Goal: Transaction & Acquisition: Purchase product/service

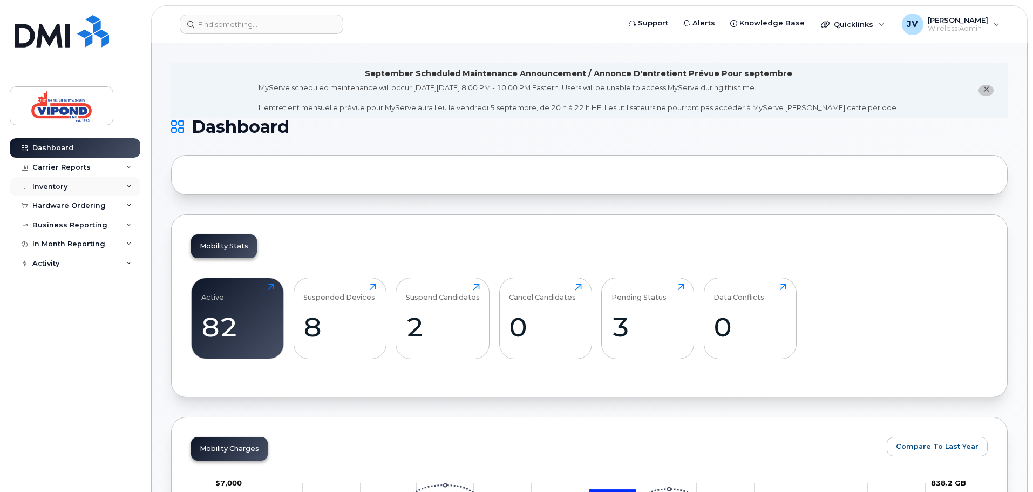
click at [98, 181] on div "Inventory" at bounding box center [75, 186] width 131 height 19
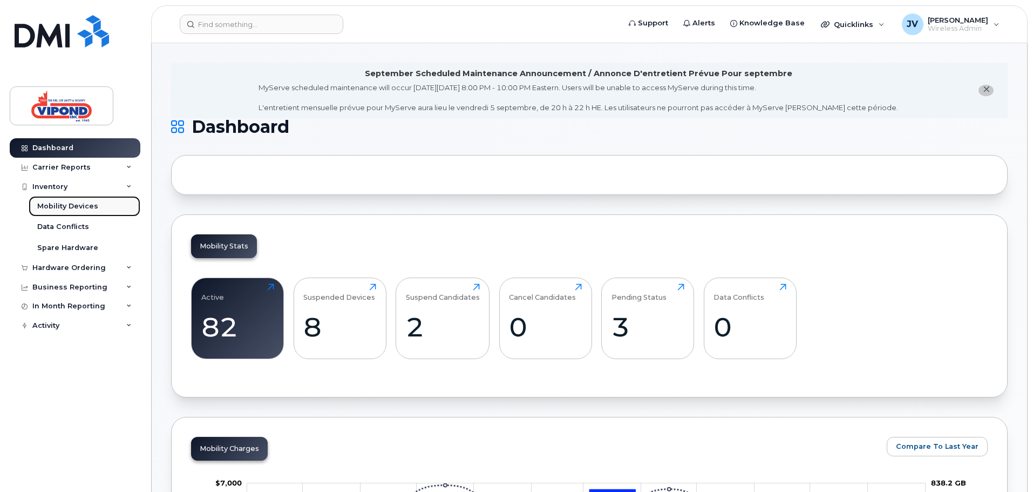
click at [64, 206] on div "Mobility Devices" at bounding box center [67, 206] width 61 height 10
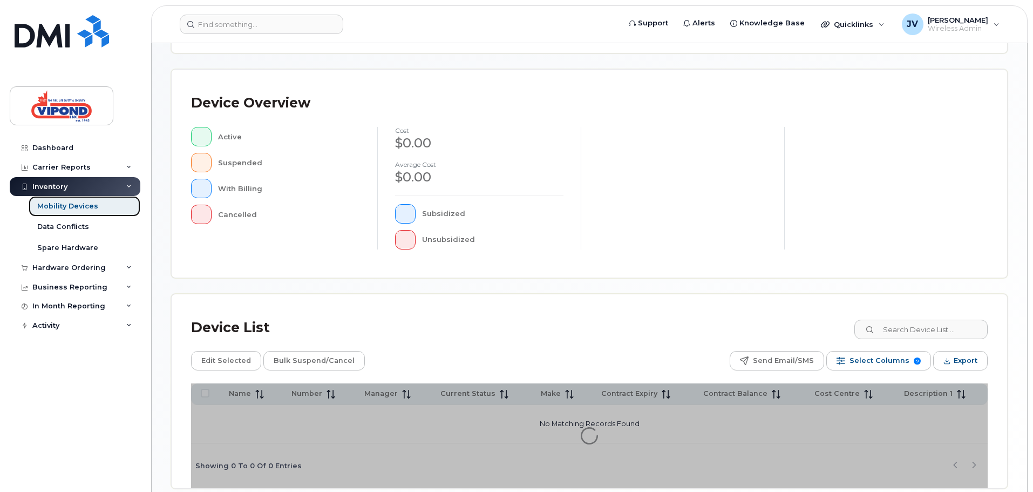
scroll to position [216, 0]
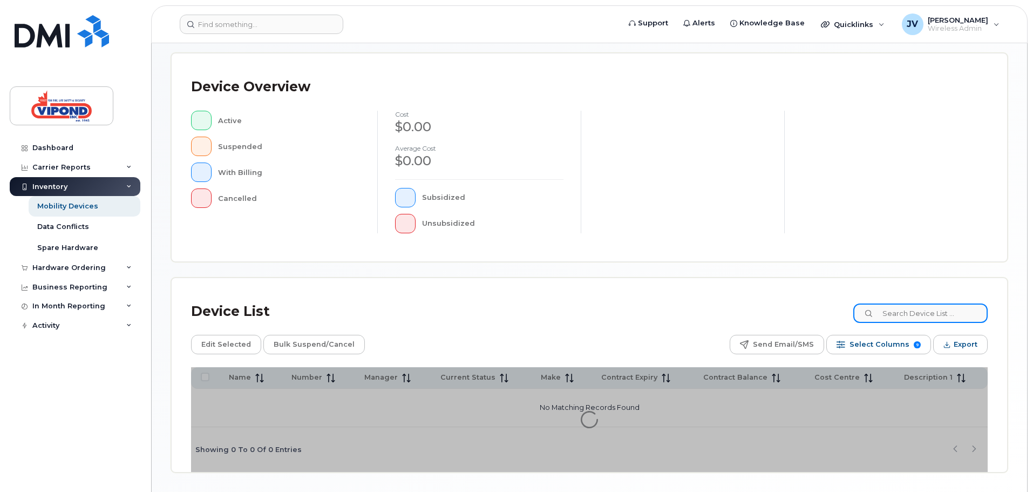
click at [918, 320] on input at bounding box center [921, 312] width 134 height 19
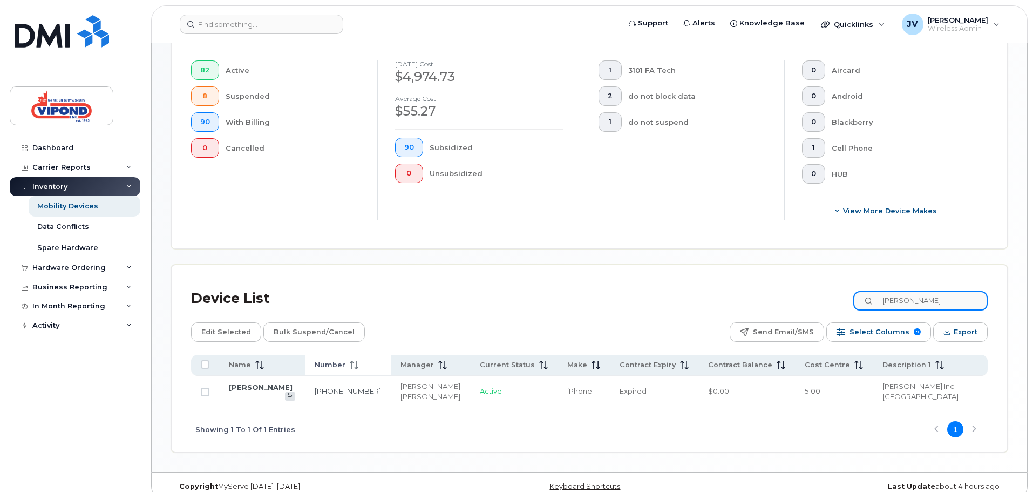
scroll to position [300, 0]
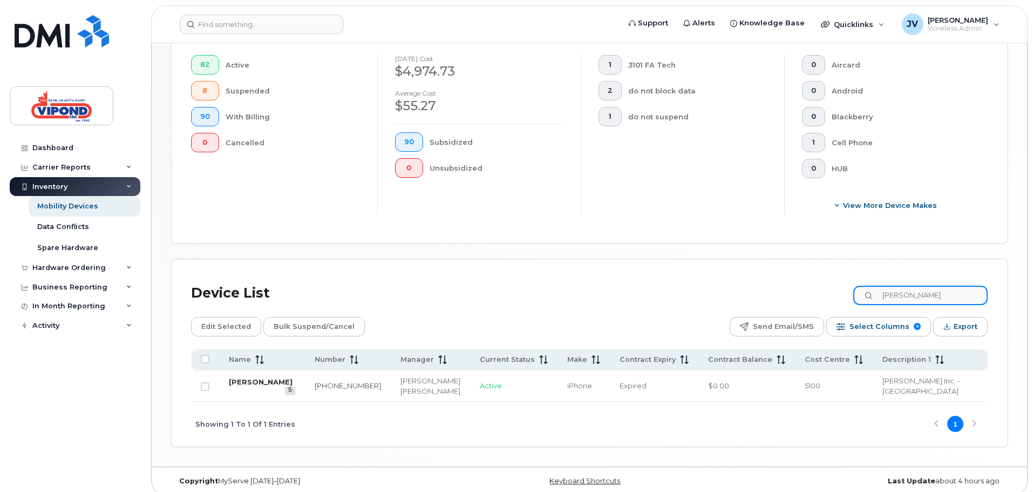
type input "tim ste"
click at [253, 379] on link "[PERSON_NAME]" at bounding box center [261, 381] width 64 height 9
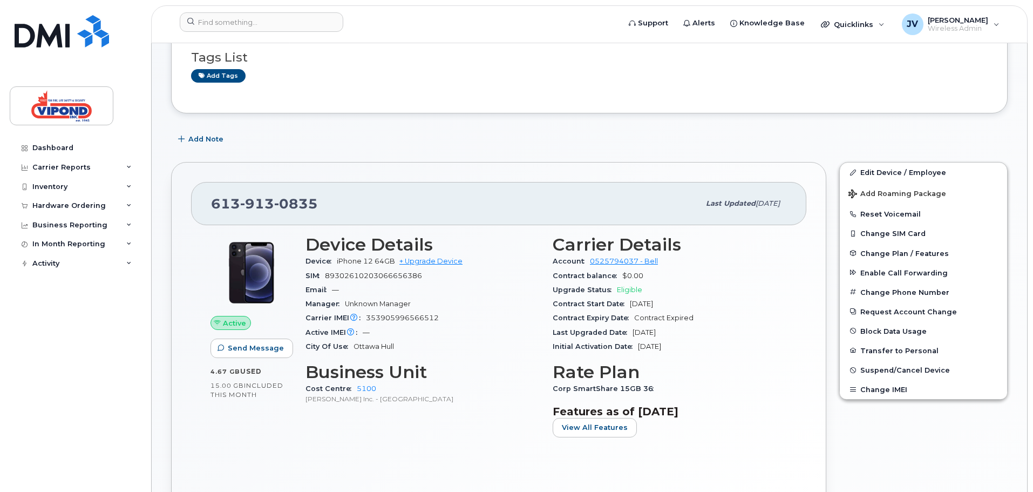
scroll to position [162, 0]
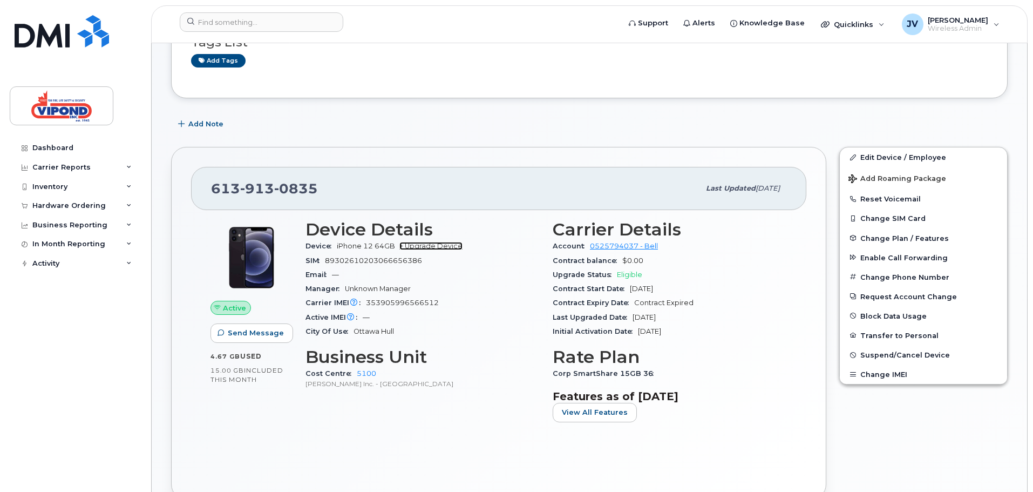
click at [438, 244] on link "+ Upgrade Device" at bounding box center [430, 246] width 63 height 8
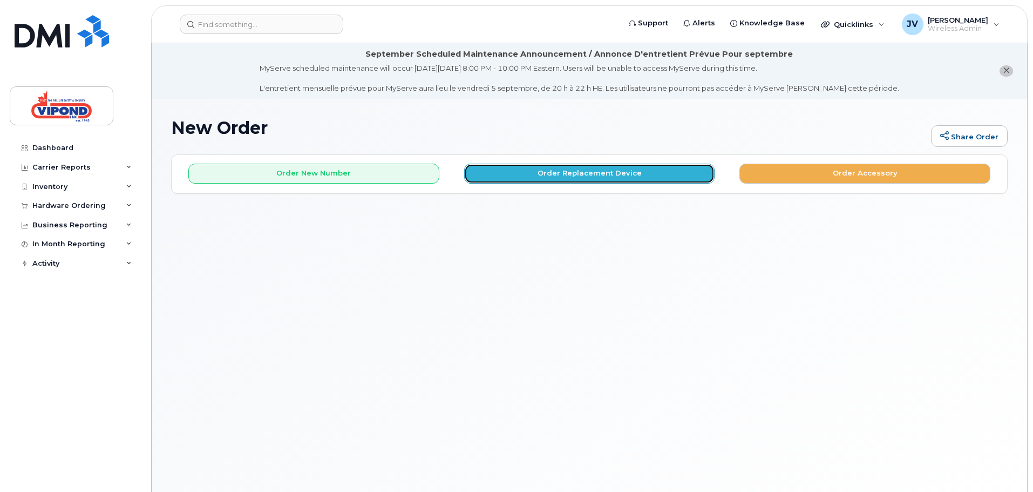
click at [588, 175] on button "Order Replacement Device" at bounding box center [589, 174] width 251 height 20
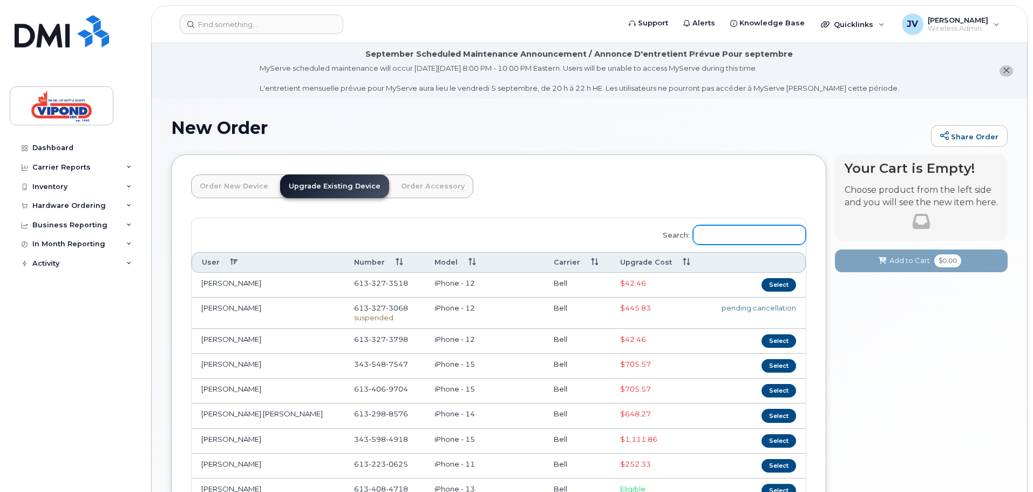
click at [758, 229] on input "Search:" at bounding box center [749, 234] width 113 height 19
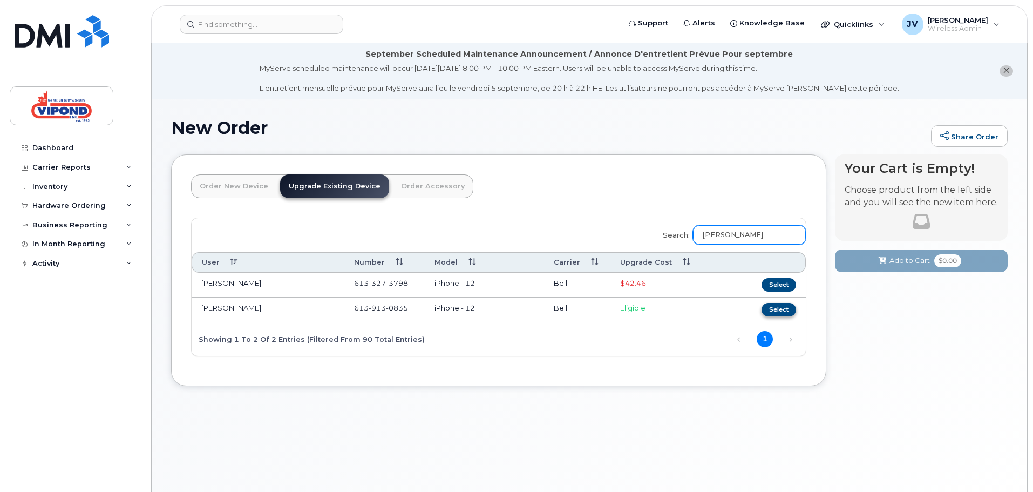
type input "tim"
click at [783, 308] on button "Select" at bounding box center [779, 309] width 35 height 13
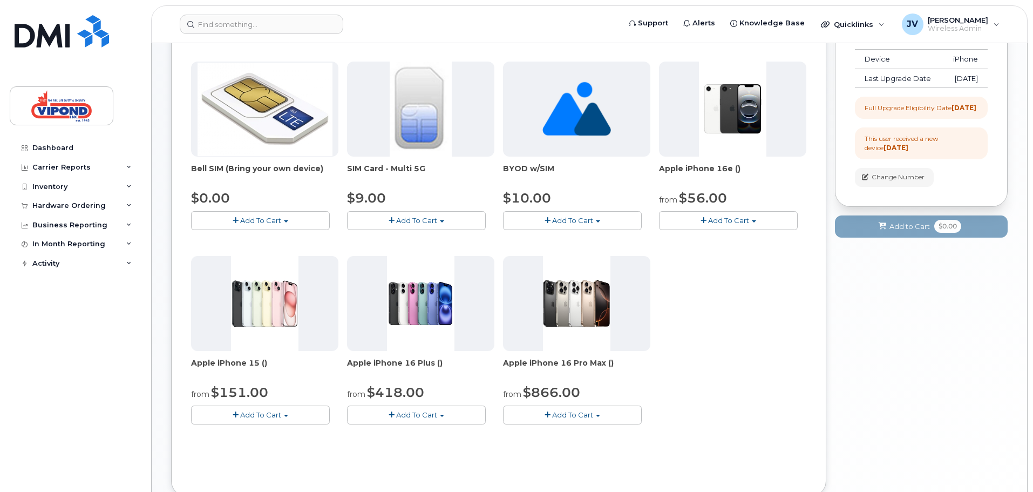
scroll to position [216, 0]
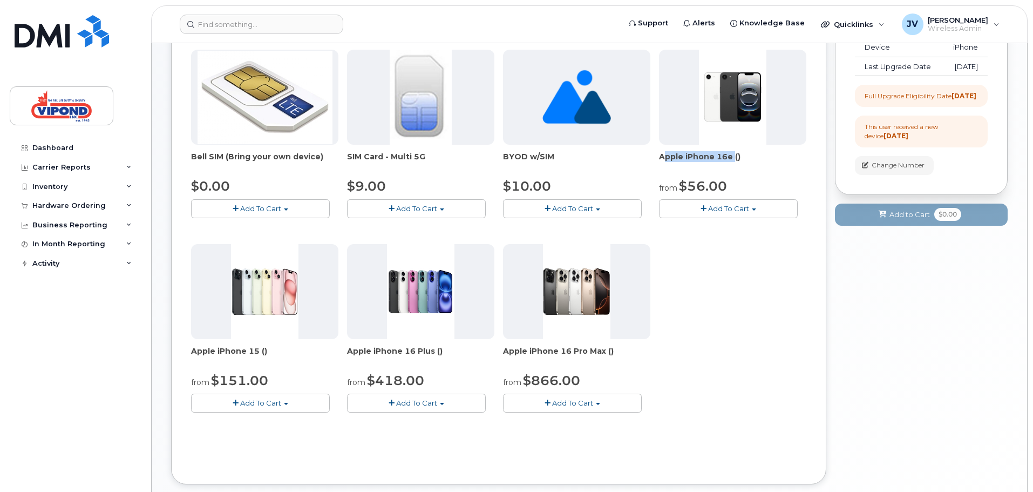
drag, startPoint x: 659, startPoint y: 158, endPoint x: 731, endPoint y: 164, distance: 72.0
click at [731, 164] on span "Apple iPhone 16e ()" at bounding box center [732, 162] width 147 height 22
click at [252, 353] on span "Apple iPhone 15 ()" at bounding box center [264, 357] width 147 height 22
drag, startPoint x: 522, startPoint y: 383, endPoint x: 597, endPoint y: 377, distance: 74.7
click at [597, 377] on div "from $866.00" at bounding box center [576, 380] width 147 height 18
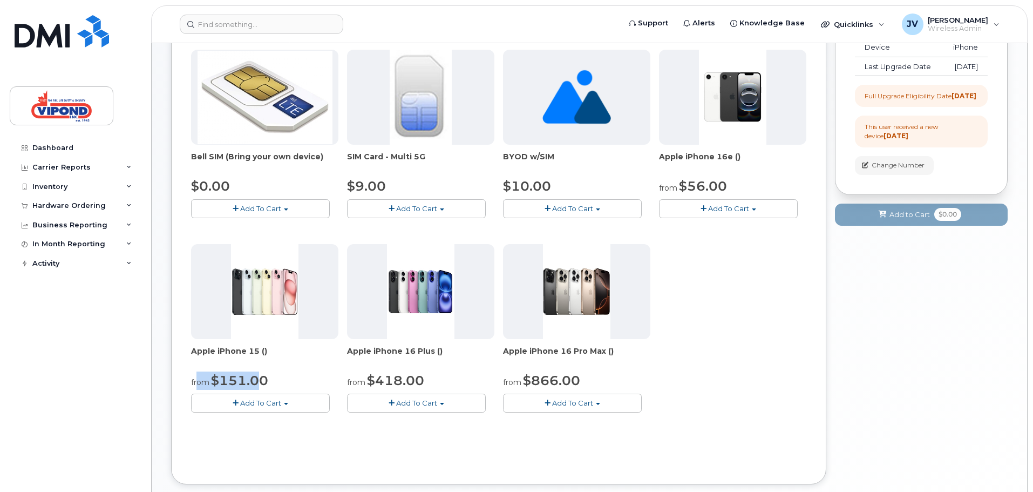
drag, startPoint x: 197, startPoint y: 382, endPoint x: 262, endPoint y: 380, distance: 65.9
click at [262, 380] on div "from $151.00" at bounding box center [264, 380] width 147 height 18
click at [284, 389] on div "from $151.00" at bounding box center [264, 380] width 147 height 18
drag, startPoint x: 660, startPoint y: 157, endPoint x: 740, endPoint y: 153, distance: 80.0
click at [740, 153] on span "Apple iPhone 16e ()" at bounding box center [732, 162] width 147 height 22
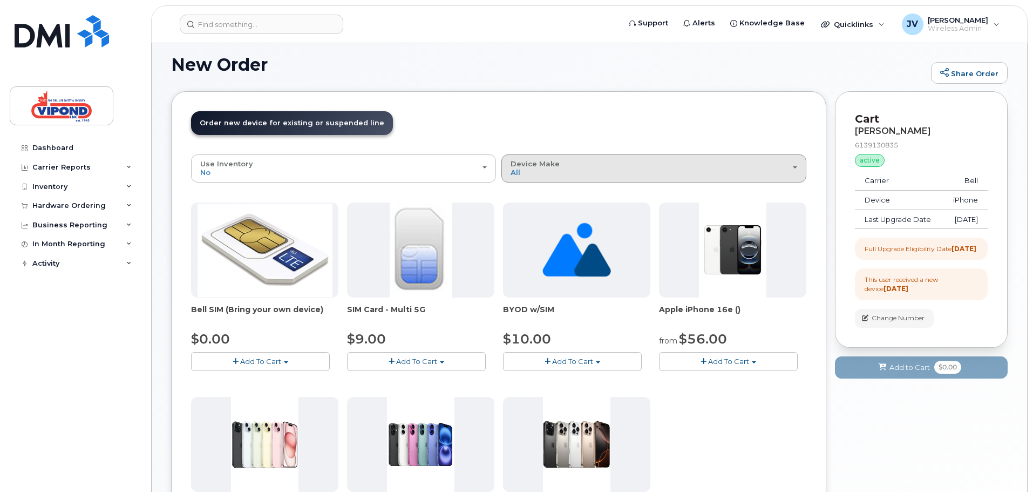
scroll to position [0, 0]
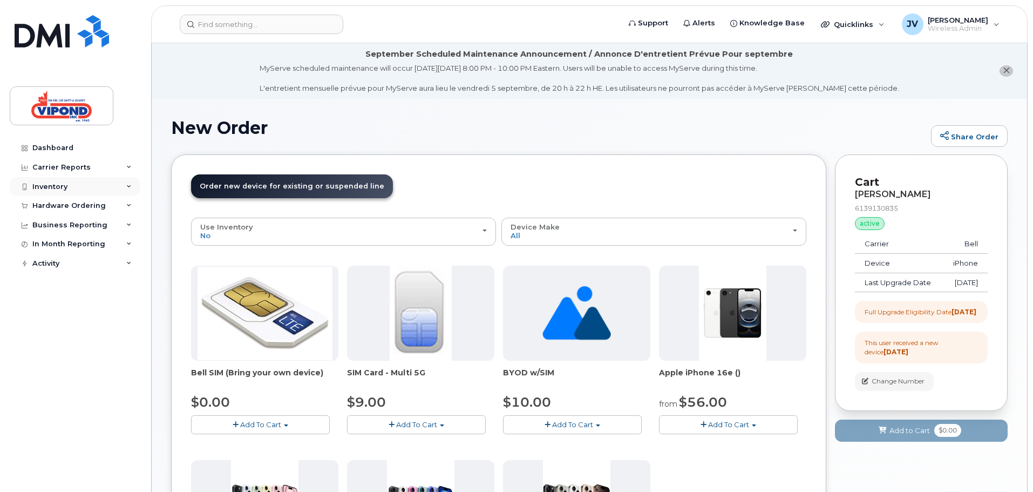
click at [62, 187] on div "Inventory" at bounding box center [49, 186] width 35 height 9
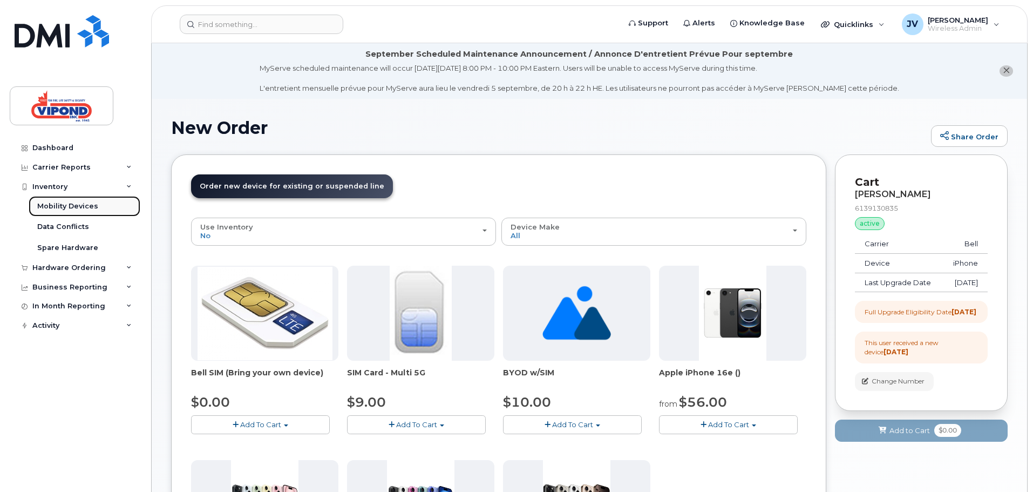
click at [71, 207] on div "Mobility Devices" at bounding box center [67, 206] width 61 height 10
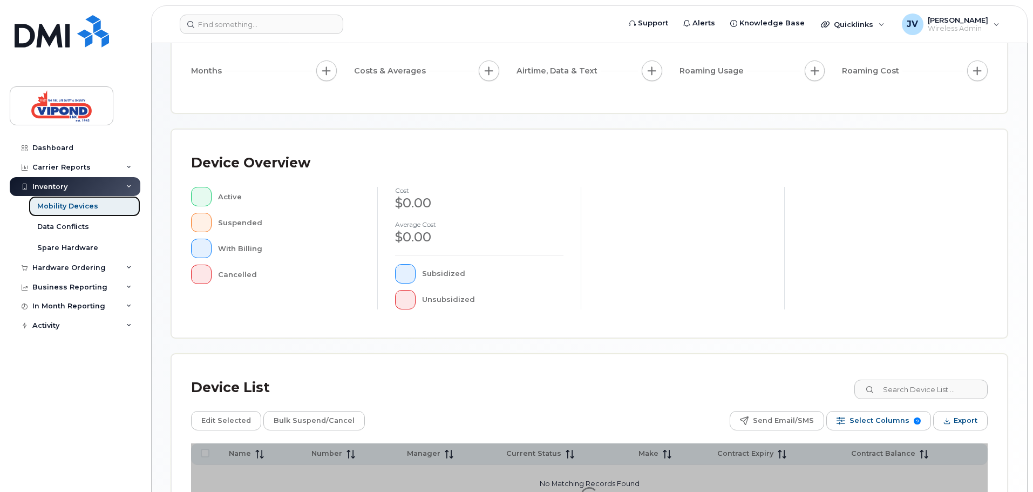
scroll to position [250, 0]
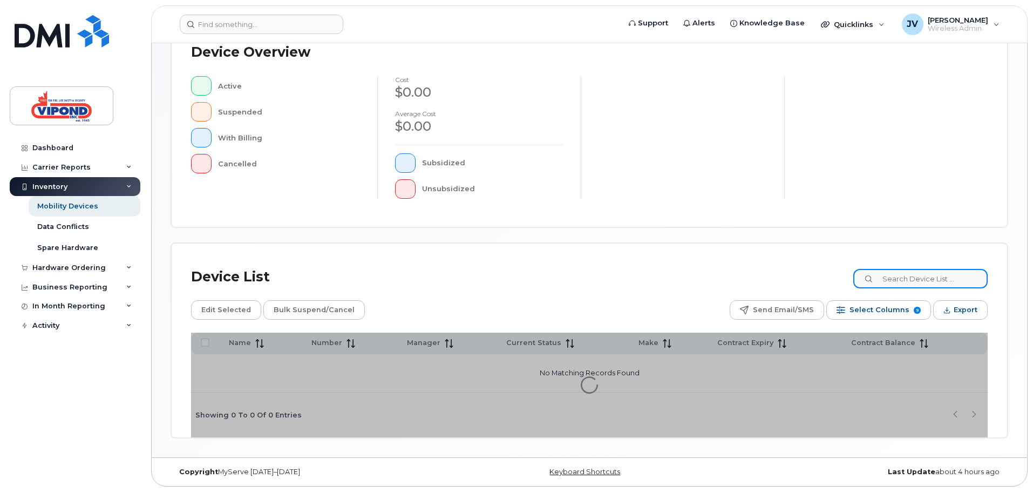
click at [898, 274] on input at bounding box center [921, 278] width 134 height 19
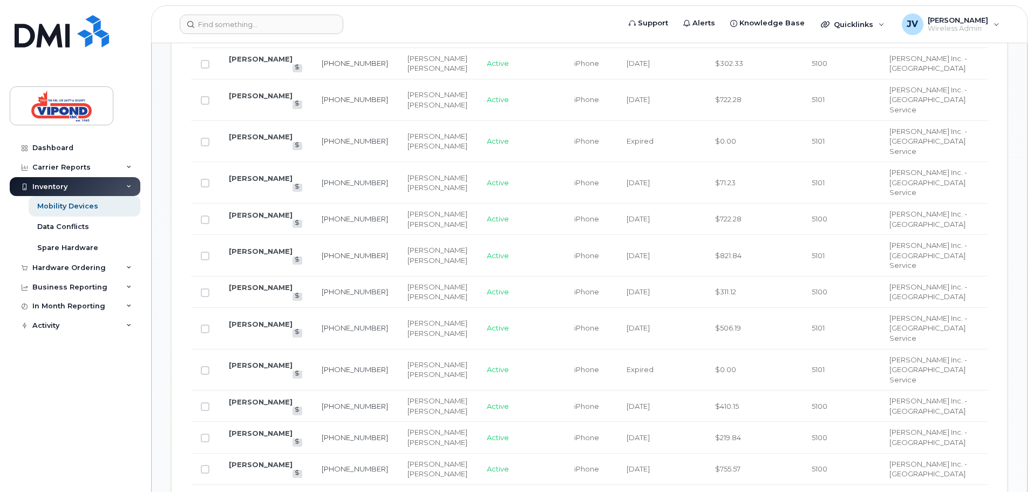
scroll to position [682, 0]
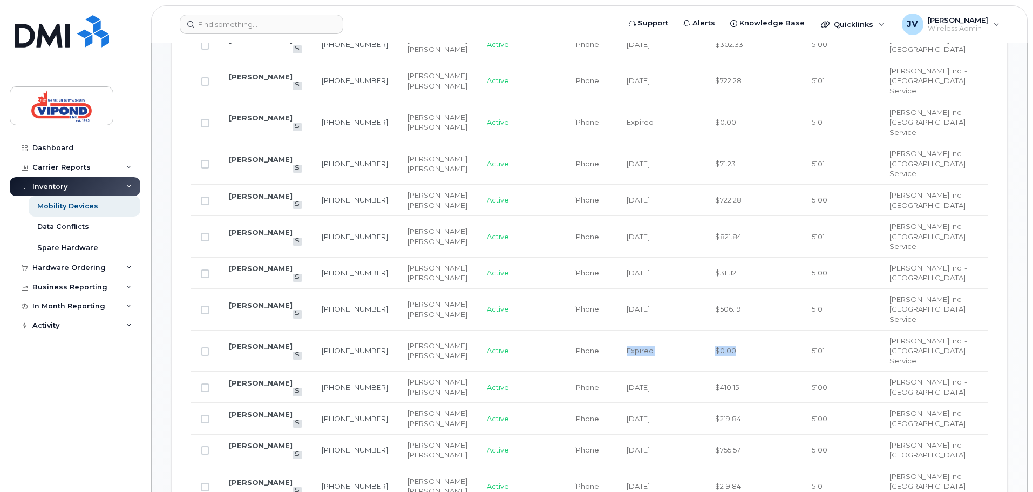
drag, startPoint x: 612, startPoint y: 271, endPoint x: 734, endPoint y: 275, distance: 122.1
click at [734, 330] on tr "Justin Vezina 613-266-8666 Justin Vezina Marc Langlois Active iPhone Expired $0…" at bounding box center [589, 351] width 797 height 42
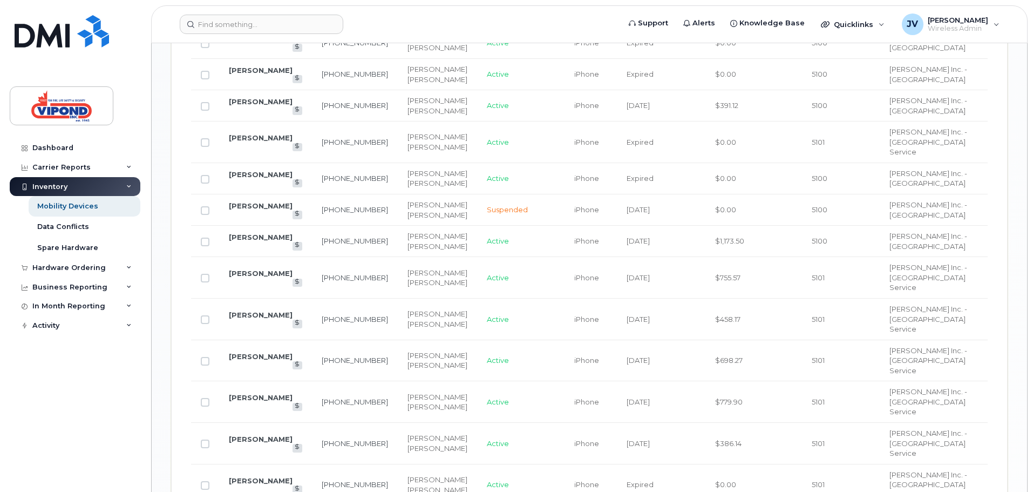
scroll to position [1330, 0]
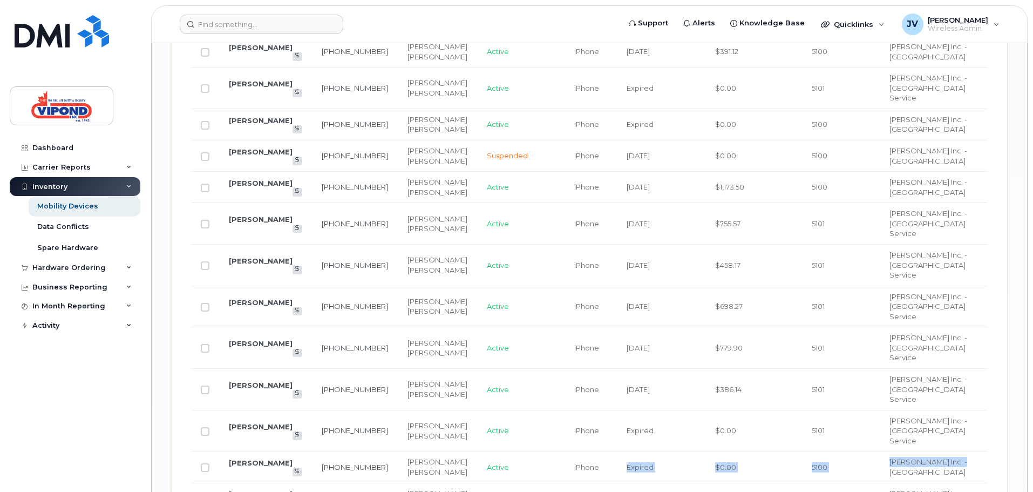
drag, startPoint x: 607, startPoint y: 288, endPoint x: 968, endPoint y: 280, distance: 360.7
click at [968, 451] on tr "Marc Langlois 613-913-0825 Justin Vezina Marc Langlois Active iPhone Expired $0…" at bounding box center [589, 466] width 797 height 31
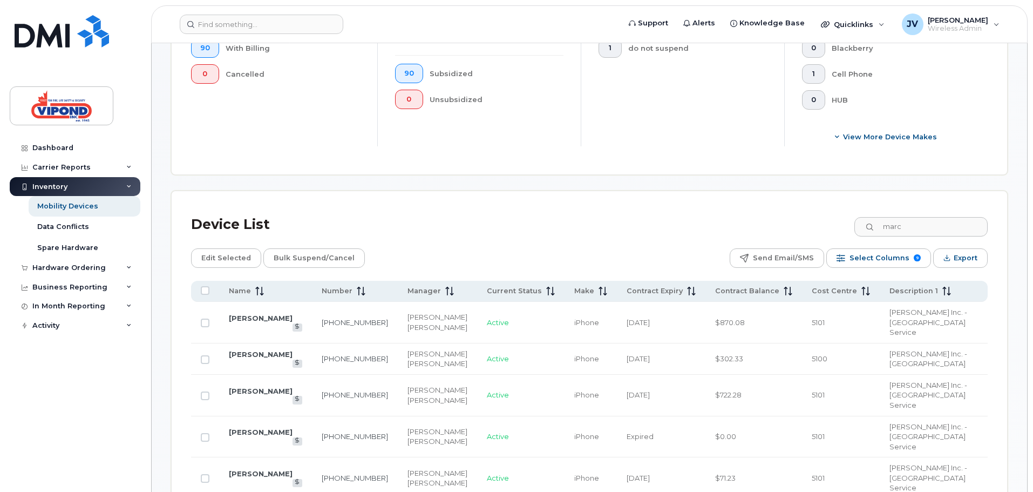
scroll to position [378, 0]
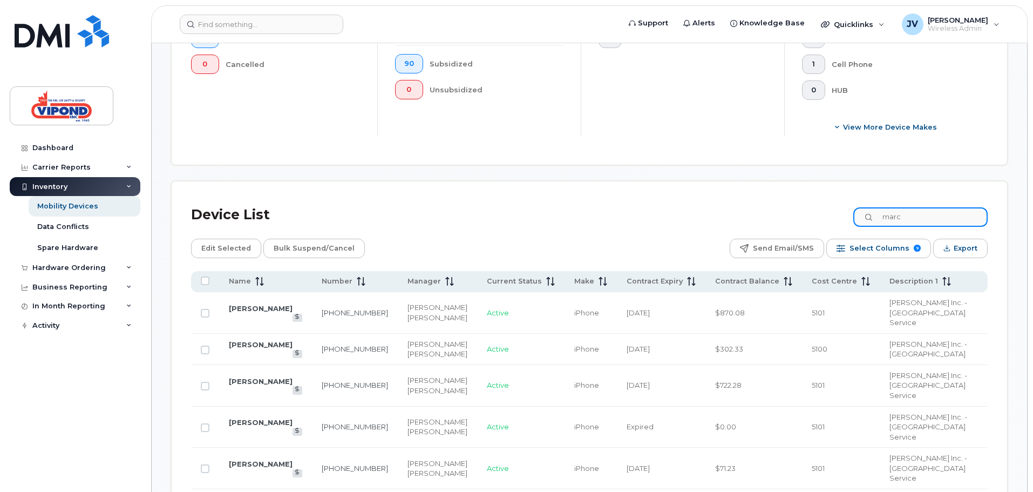
click at [933, 207] on input "marc" at bounding box center [921, 216] width 134 height 19
drag, startPoint x: 941, startPoint y: 204, endPoint x: 824, endPoint y: 207, distance: 116.6
click at [824, 207] on div "Device List marc" at bounding box center [589, 215] width 797 height 28
type input "tim"
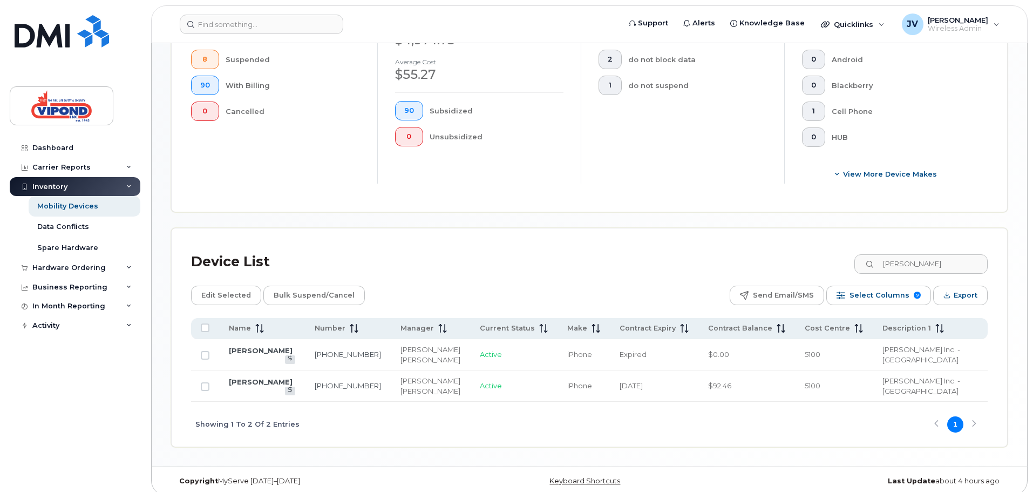
click at [250, 354] on td "[PERSON_NAME]" at bounding box center [262, 354] width 86 height 31
click at [254, 348] on link "[PERSON_NAME]" at bounding box center [261, 350] width 64 height 9
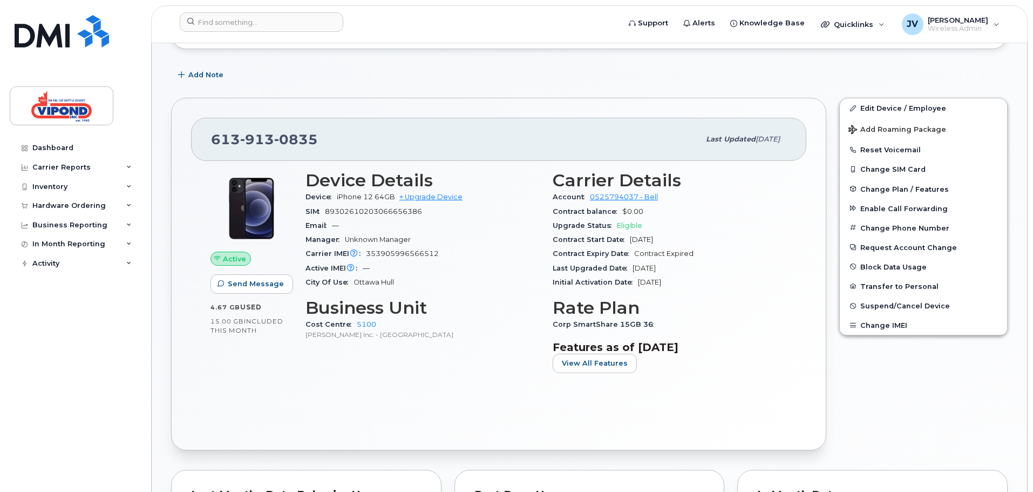
scroll to position [216, 0]
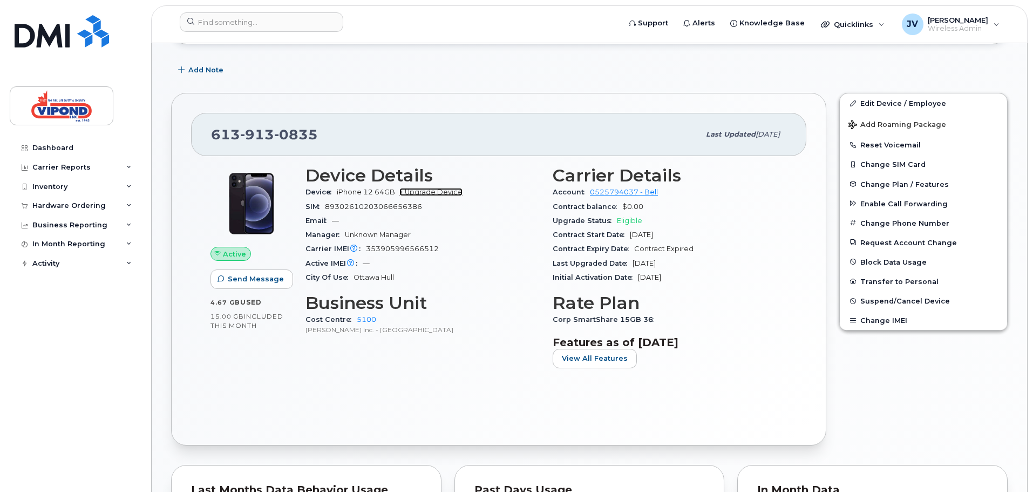
click at [442, 193] on link "+ Upgrade Device" at bounding box center [430, 192] width 63 height 8
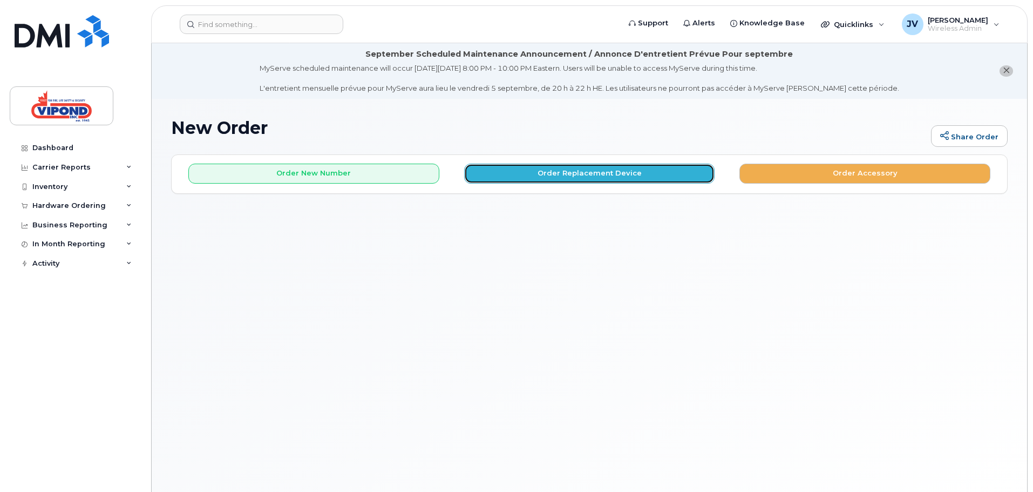
click at [590, 177] on button "Order Replacement Device" at bounding box center [589, 174] width 251 height 20
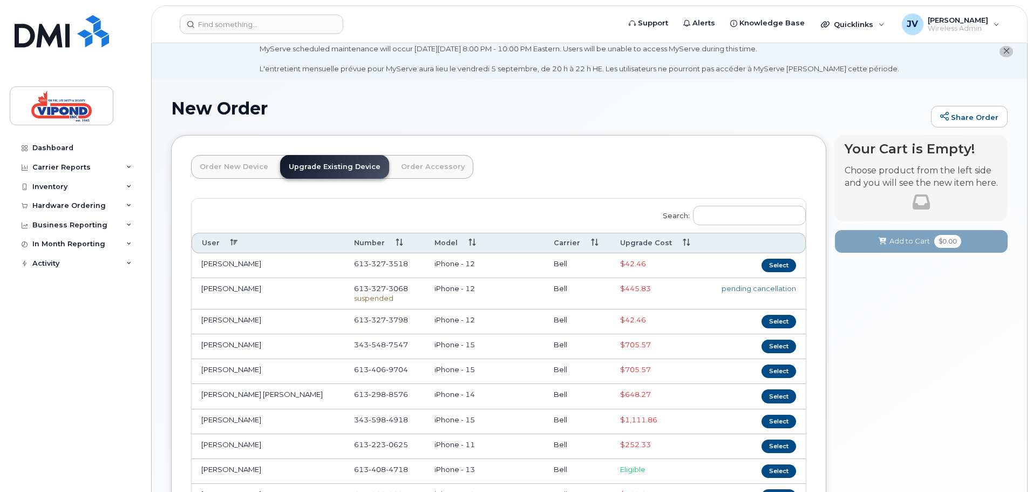
scroll to position [54, 0]
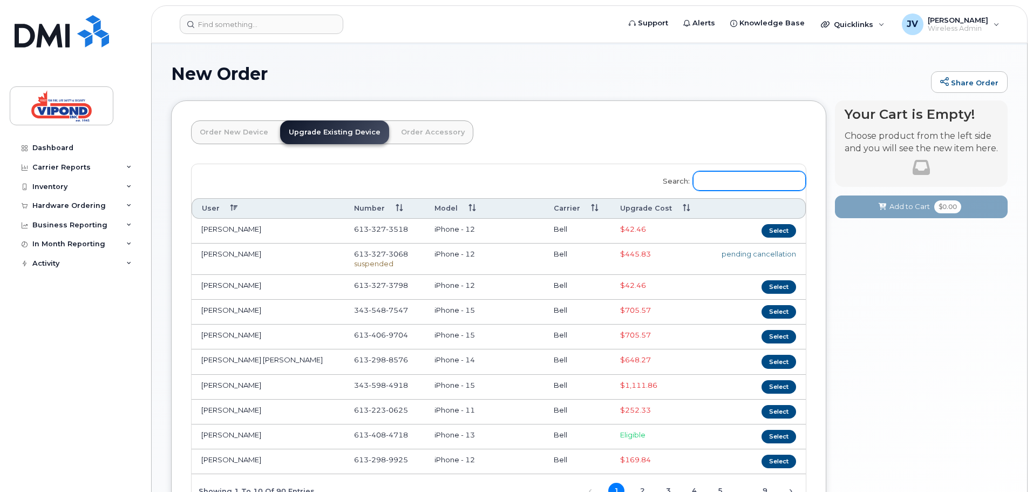
click at [774, 183] on input "Search:" at bounding box center [749, 180] width 113 height 19
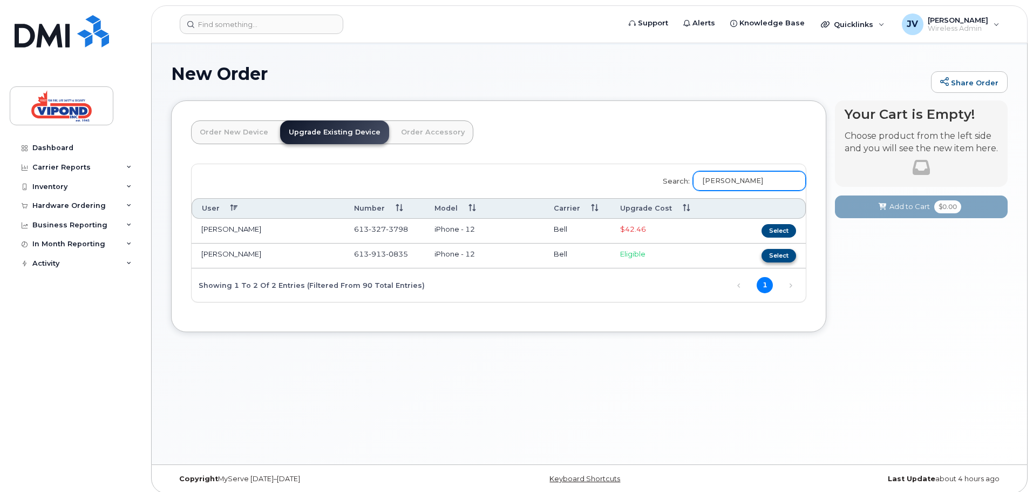
type input "[PERSON_NAME]"
click at [782, 251] on button "Select" at bounding box center [779, 255] width 35 height 13
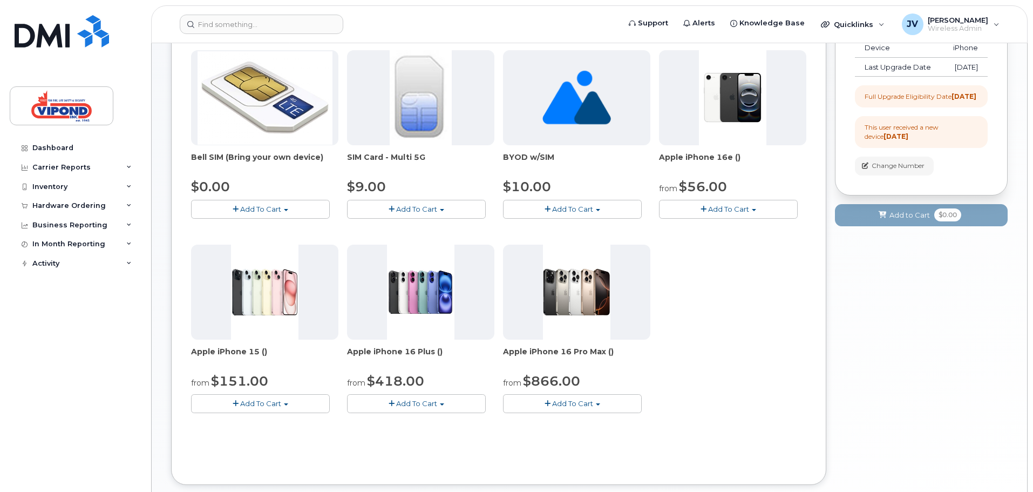
scroll to position [216, 0]
click at [262, 402] on span "Add To Cart" at bounding box center [260, 402] width 41 height 9
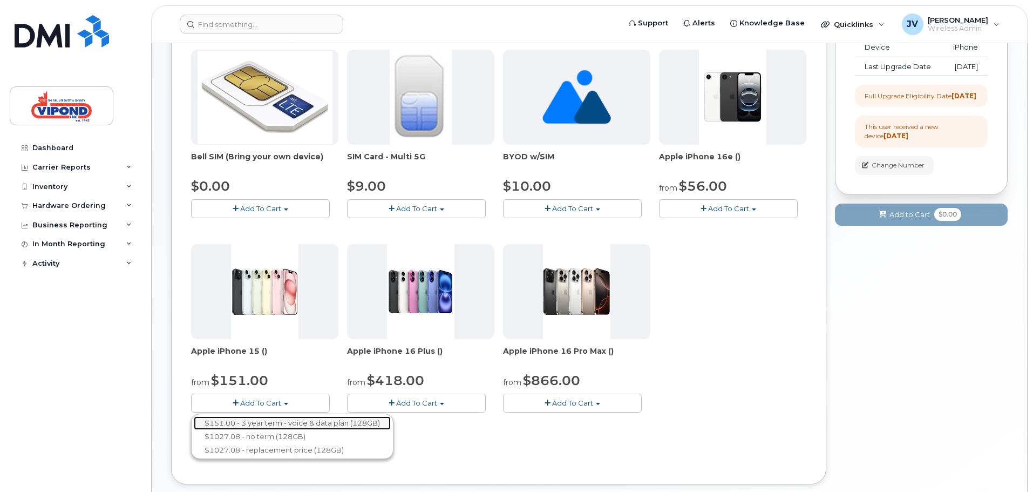
click at [309, 428] on link "$151.00 - 3 year term - voice & data plan (128GB)" at bounding box center [292, 422] width 197 height 13
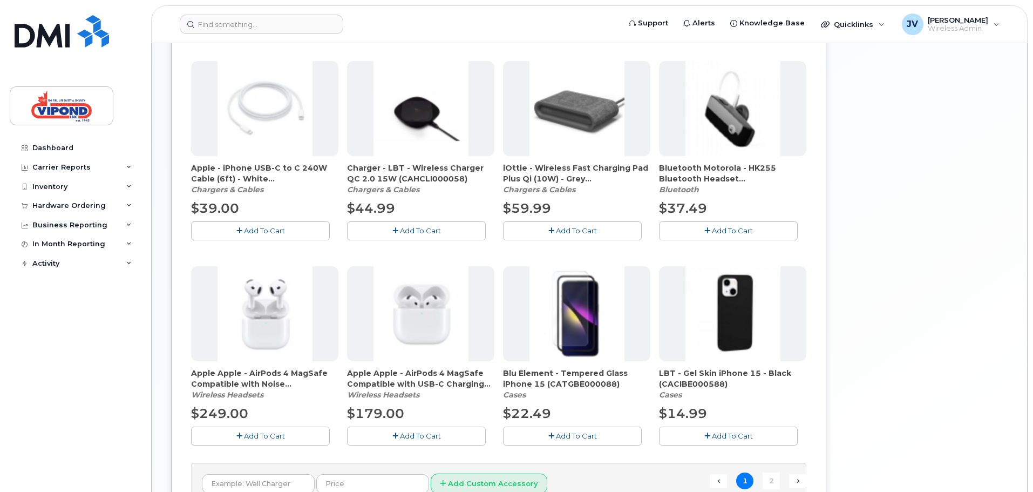
scroll to position [702, 0]
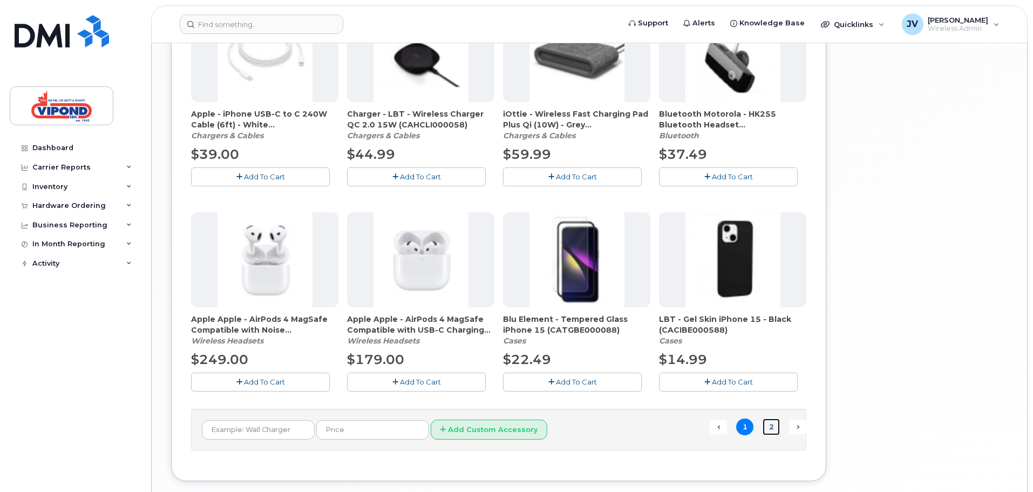
click at [775, 430] on link "2" at bounding box center [771, 426] width 17 height 17
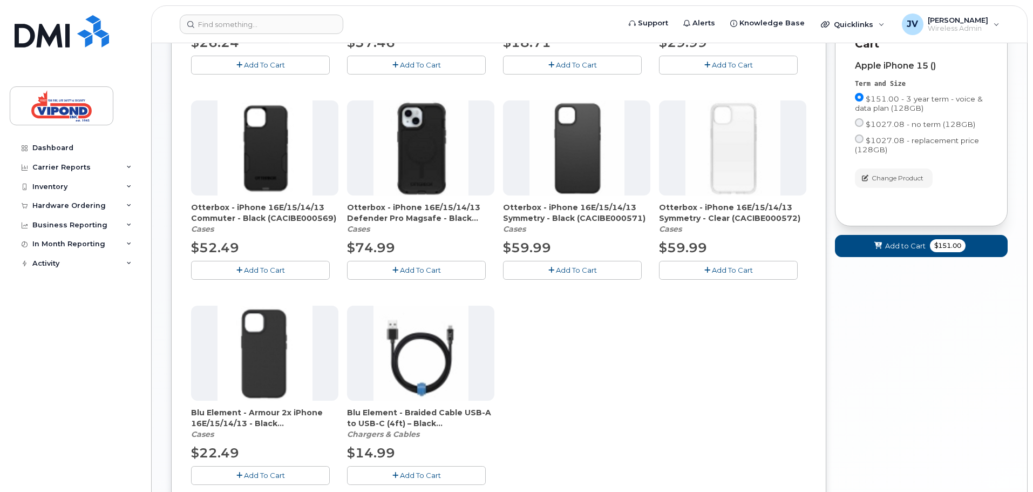
scroll to position [422, 0]
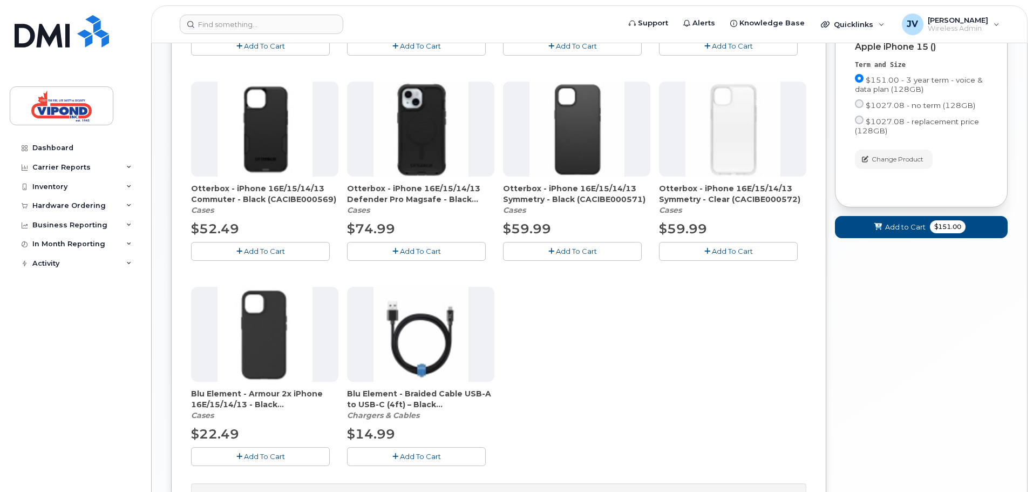
click at [266, 459] on span "Add To Cart" at bounding box center [264, 456] width 41 height 9
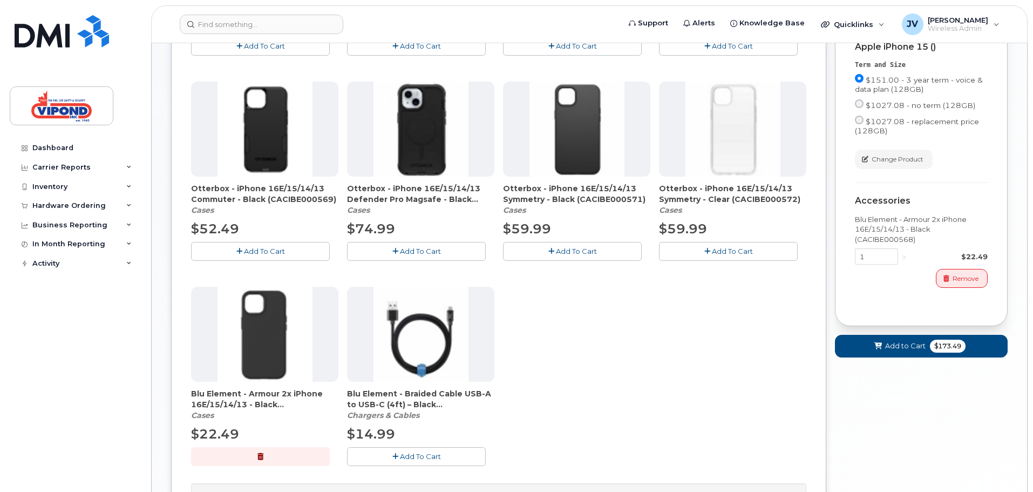
scroll to position [368, 0]
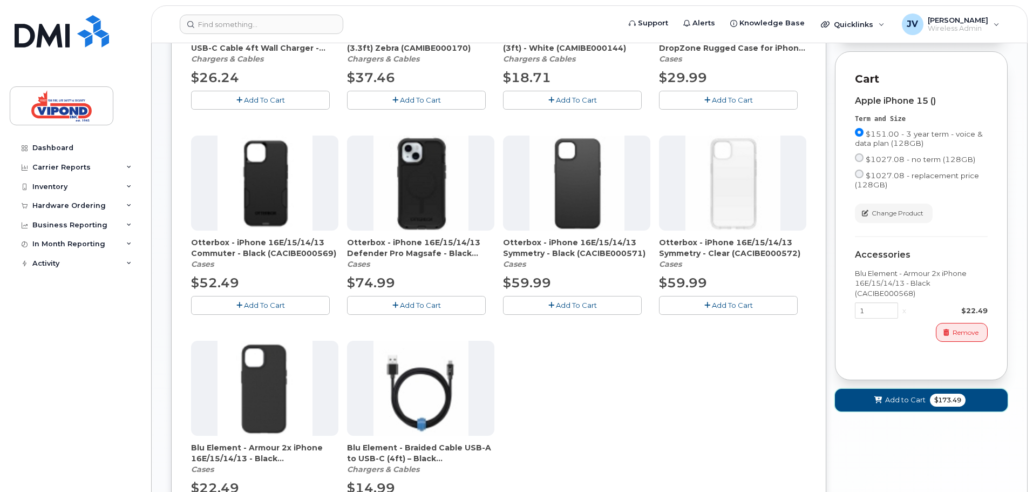
click at [900, 405] on span "Add to Cart" at bounding box center [905, 400] width 40 height 10
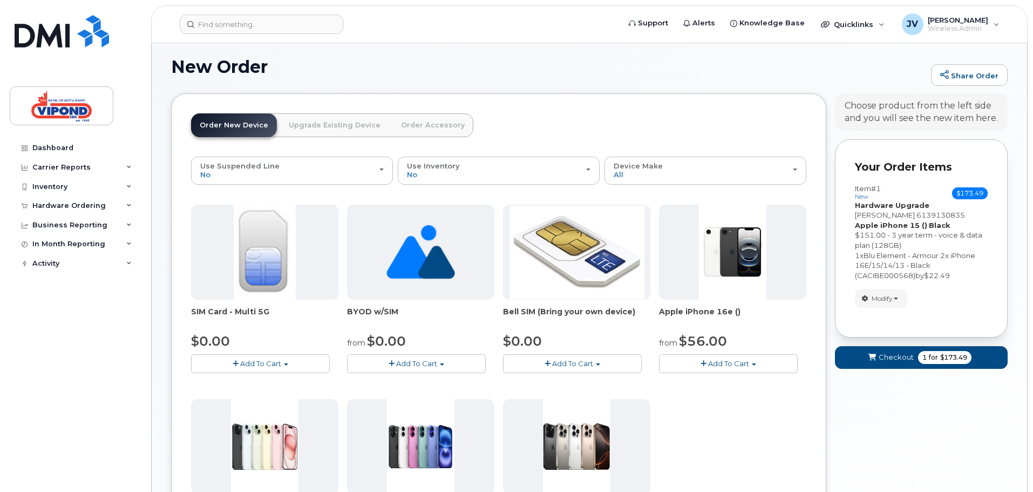
scroll to position [279, 0]
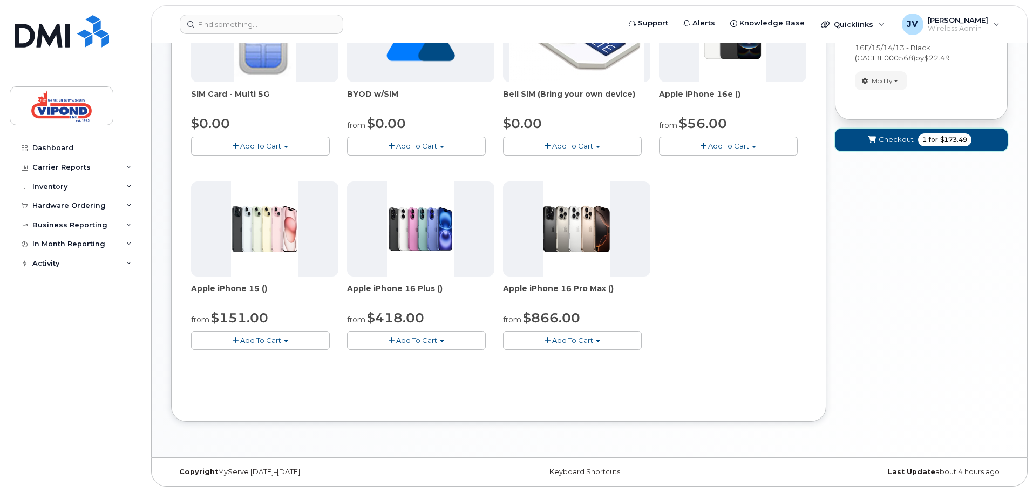
click at [894, 138] on span "Checkout" at bounding box center [896, 139] width 35 height 10
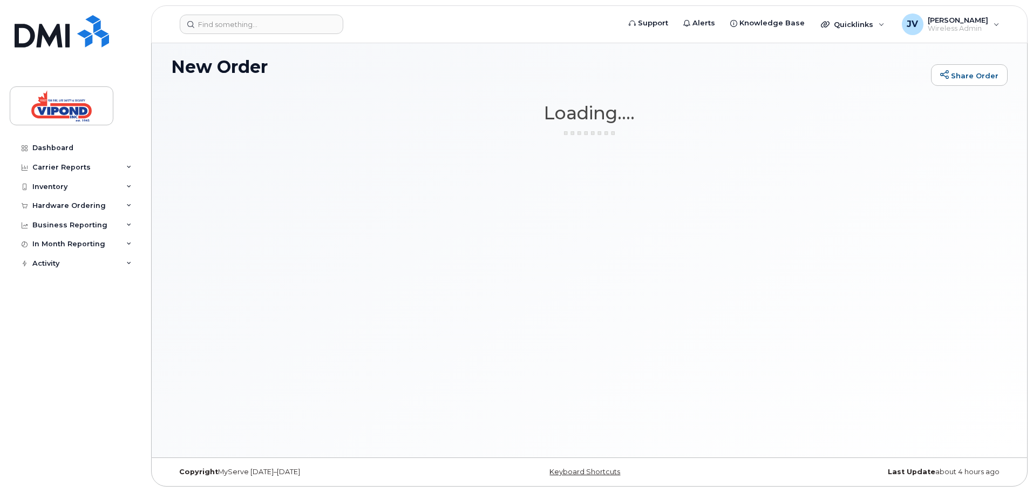
scroll to position [61, 0]
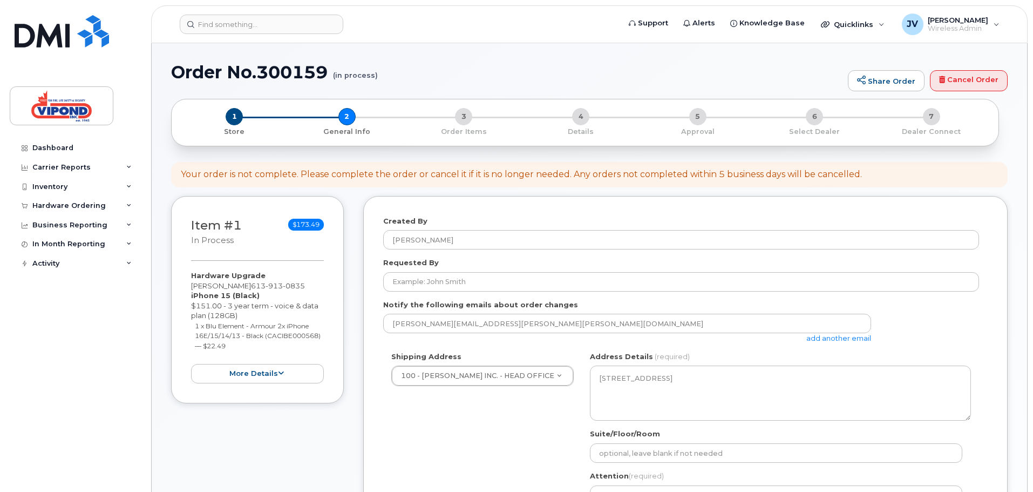
select select
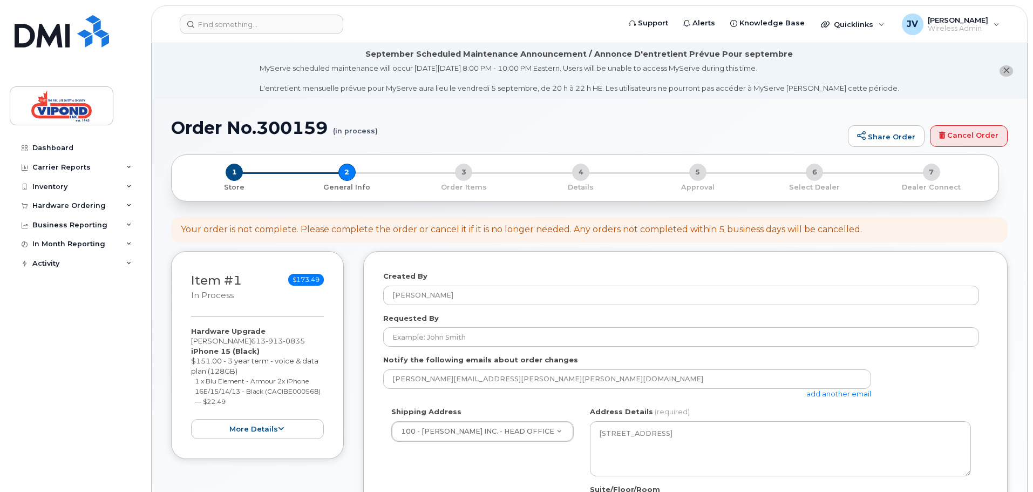
click at [471, 280] on div "Created By Justin Vezina" at bounding box center [685, 288] width 605 height 34
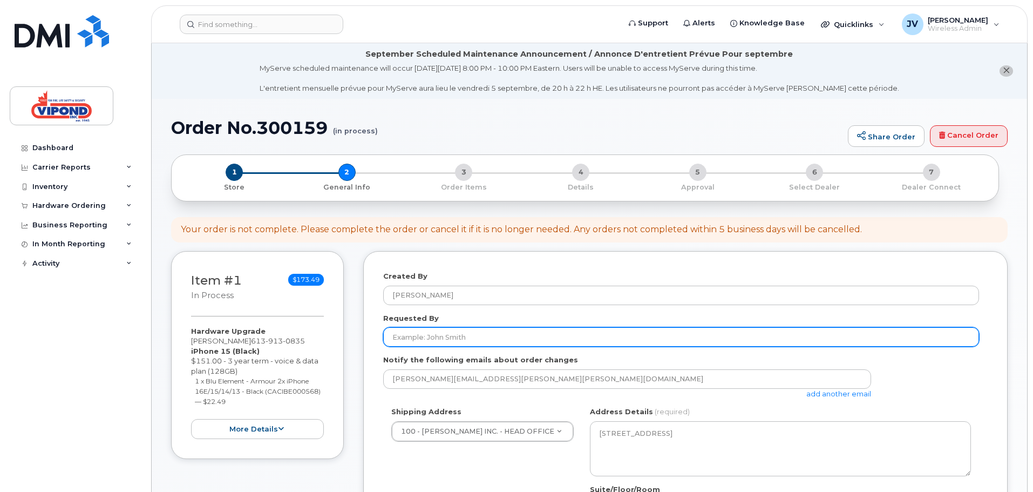
click at [483, 346] on input "Requested By" at bounding box center [681, 336] width 596 height 19
type input "[PERSON_NAME]"
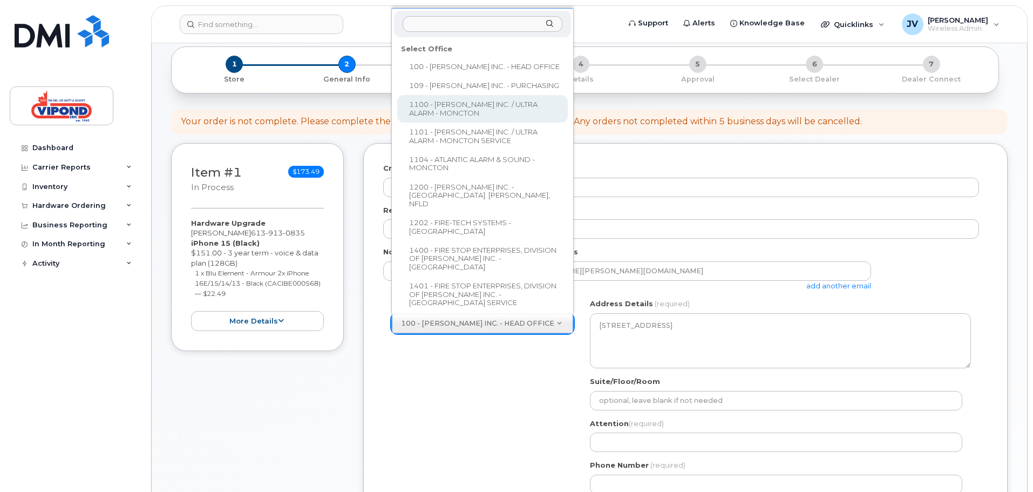
scroll to position [432, 0]
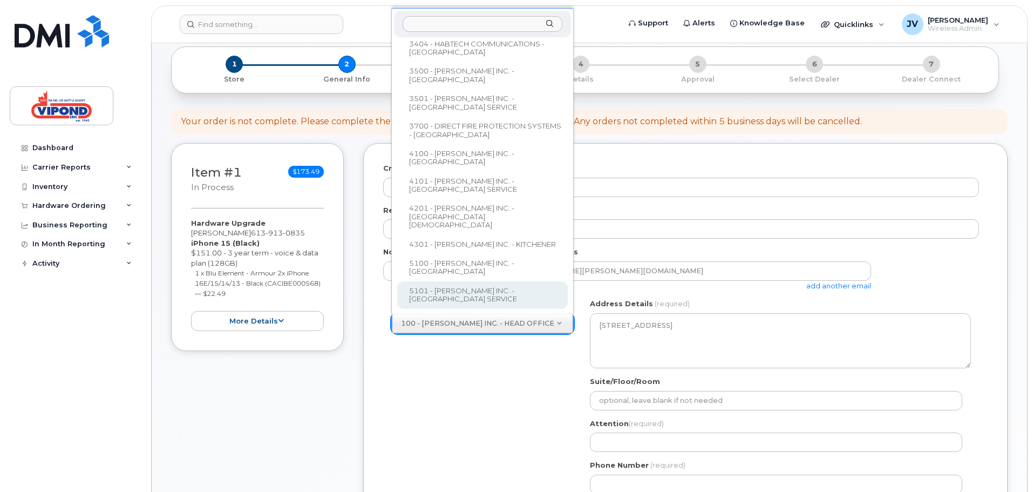
select select
type textarea "34 Bentley Avenue Ottawa Ontario K2E 6T8"
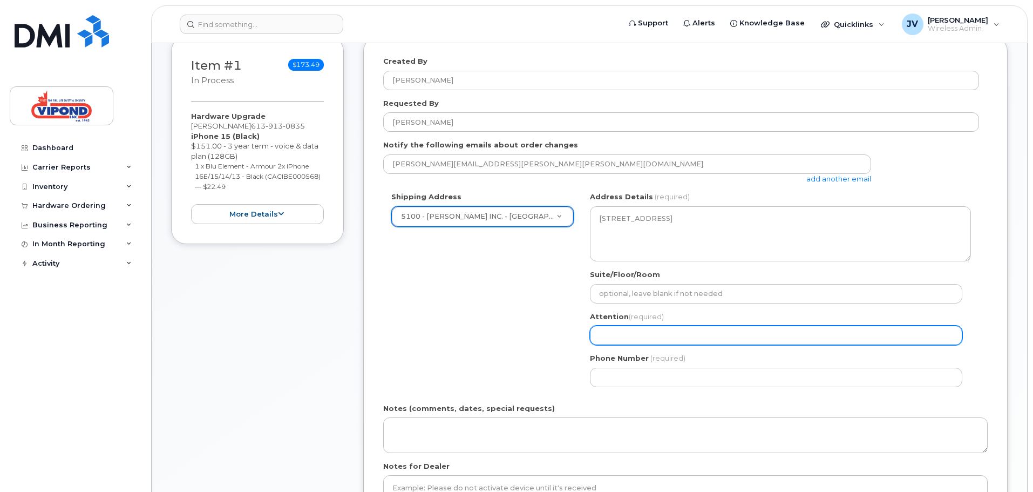
scroll to position [216, 0]
click at [644, 336] on input "Attention (required)" at bounding box center [776, 333] width 372 height 19
type input "[PERSON_NAME]"
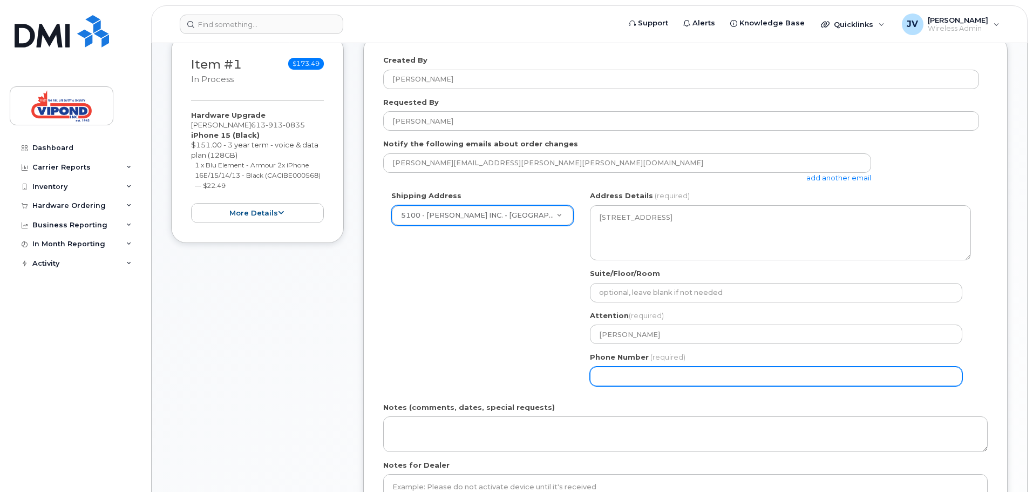
click at [667, 381] on input "Phone Number" at bounding box center [776, 376] width 372 height 19
select select
type input "613225053"
select select
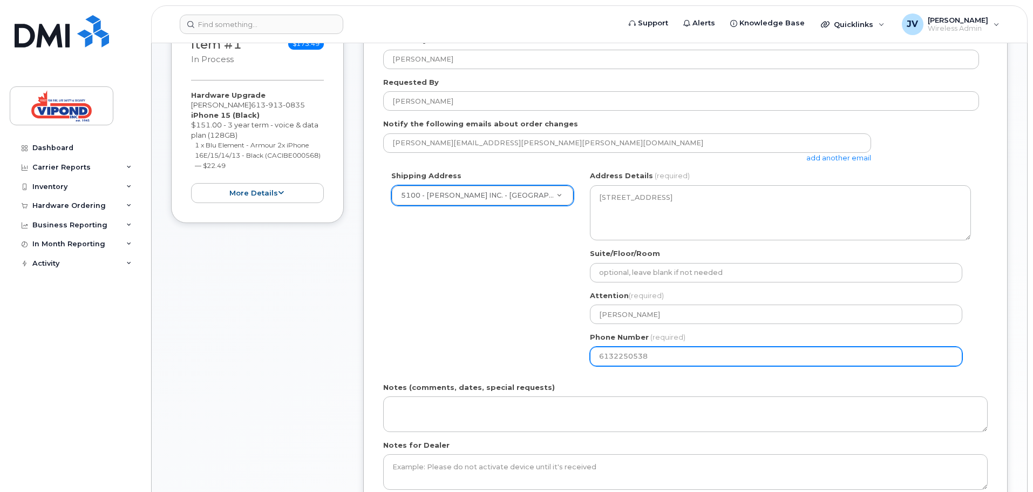
scroll to position [270, 0]
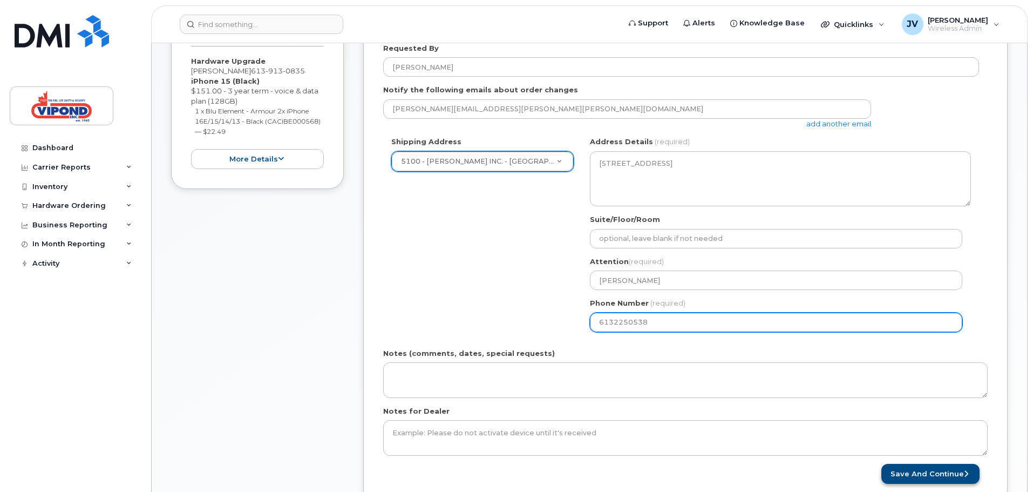
type input "6132250538"
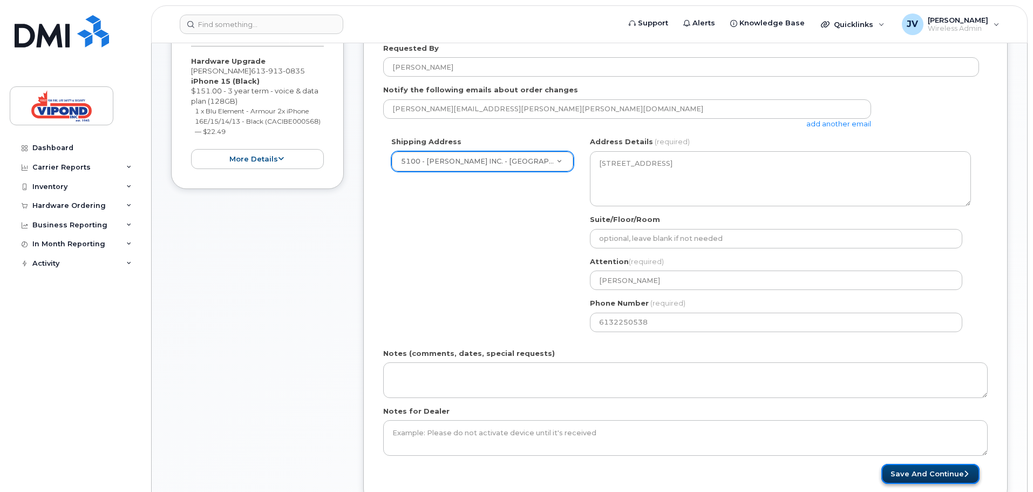
click at [937, 465] on button "Save and Continue" at bounding box center [931, 474] width 98 height 20
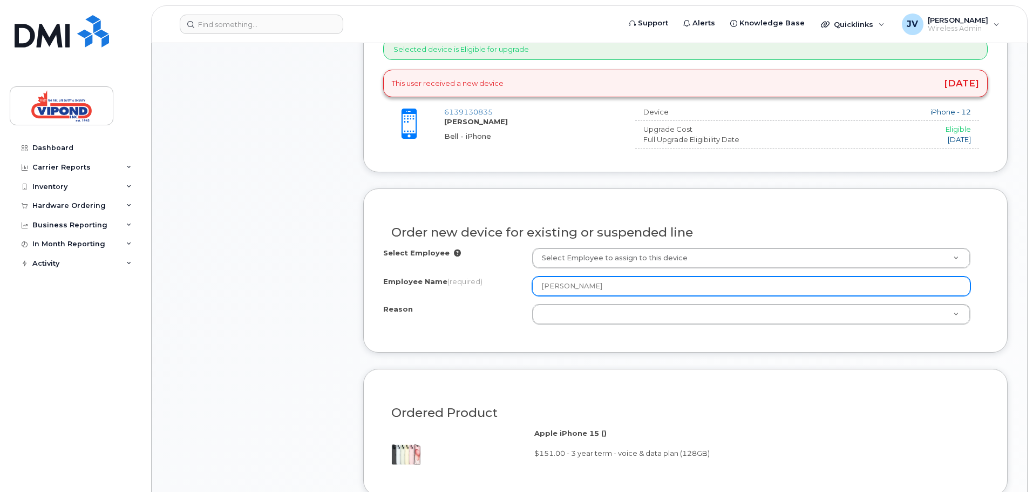
scroll to position [487, 0]
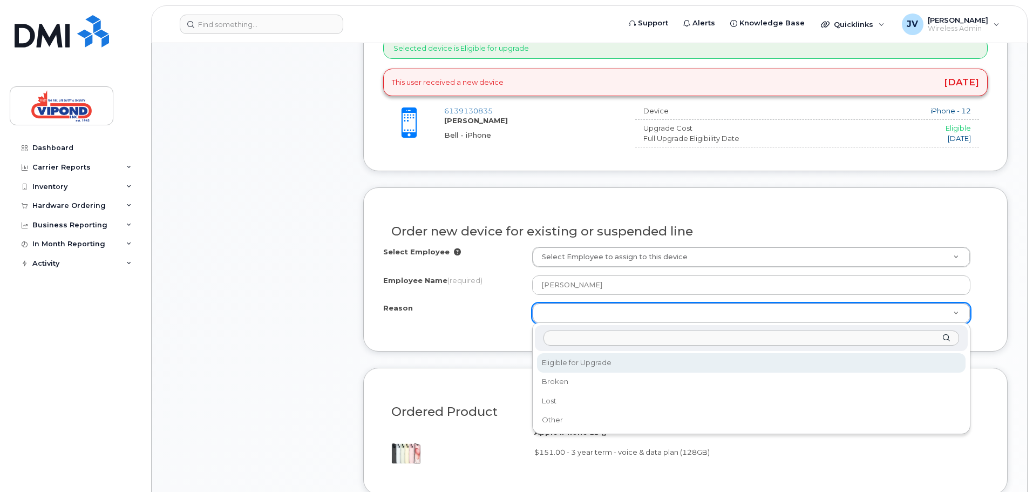
select select "eligible_for_upgrade"
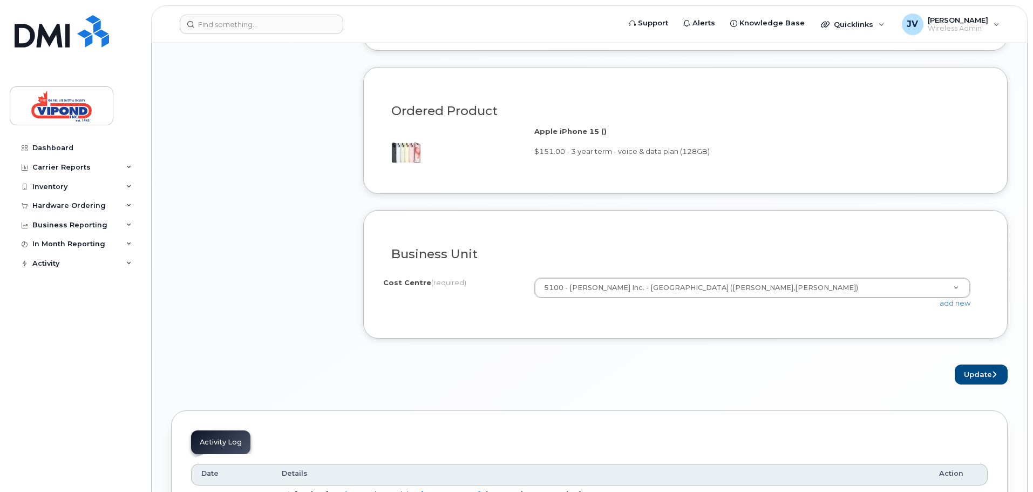
scroll to position [811, 0]
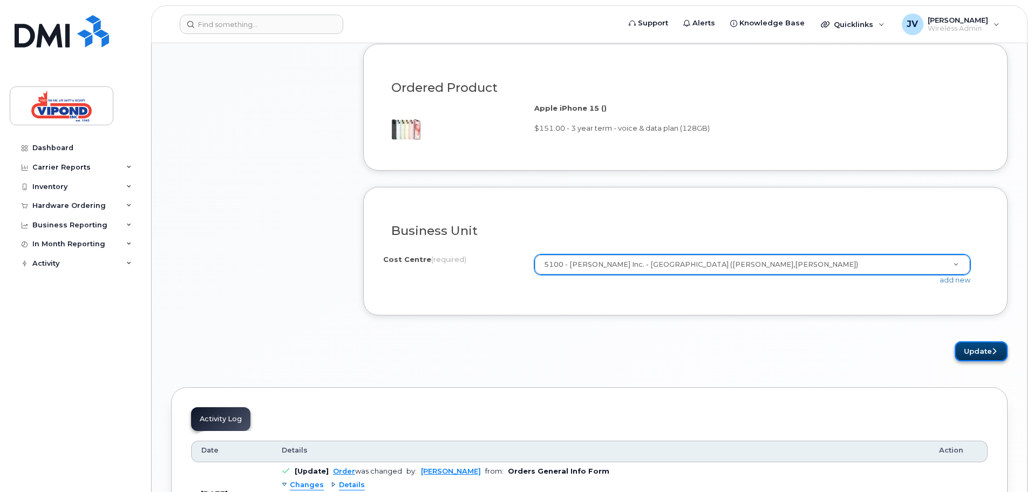
click at [975, 347] on button "Update" at bounding box center [981, 351] width 53 height 20
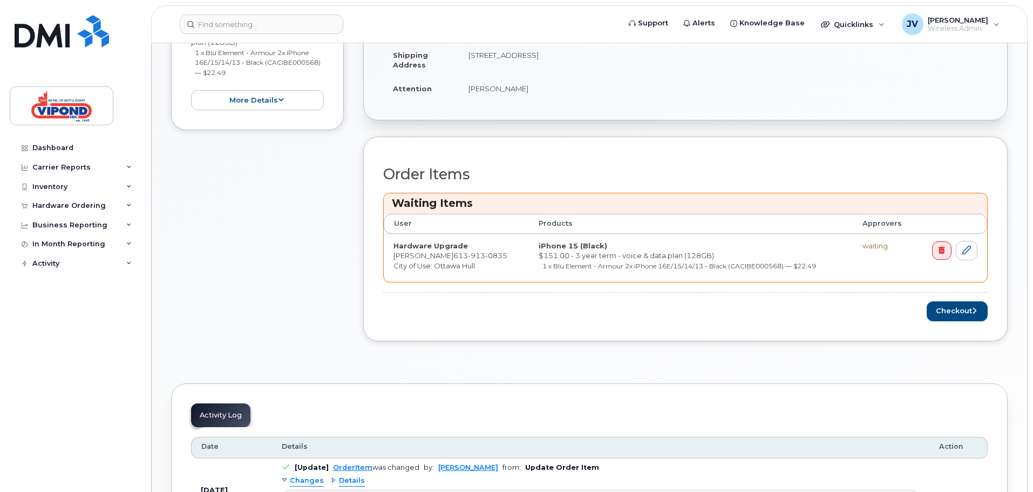
scroll to position [379, 0]
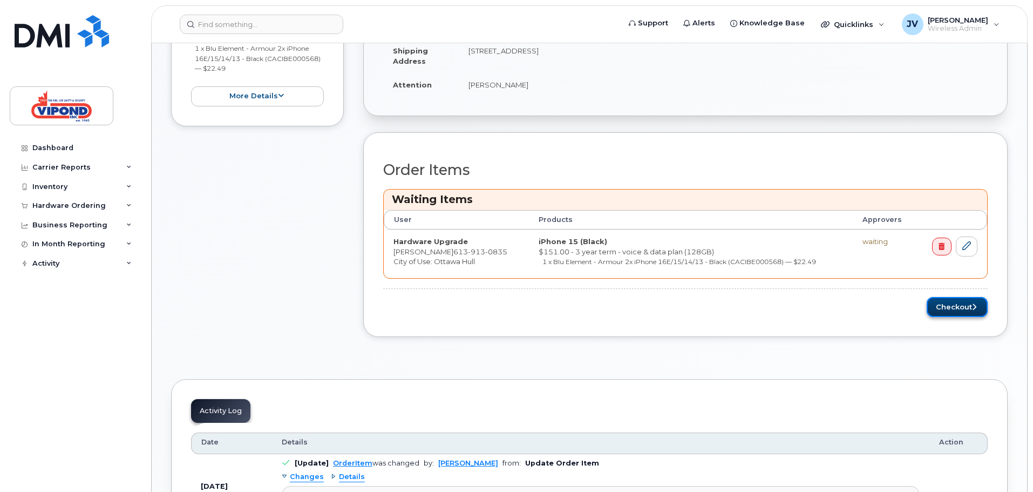
click at [965, 309] on button "Checkout" at bounding box center [957, 307] width 61 height 20
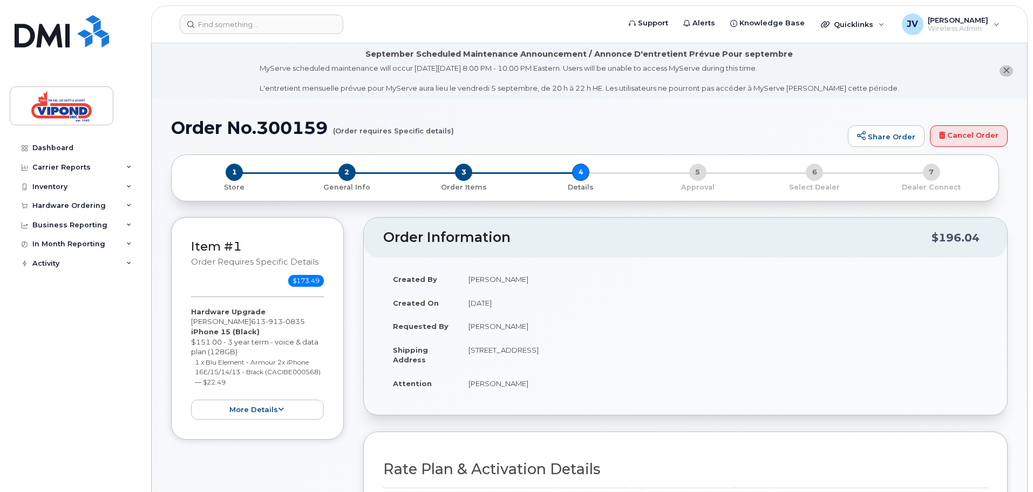
scroll to position [378, 0]
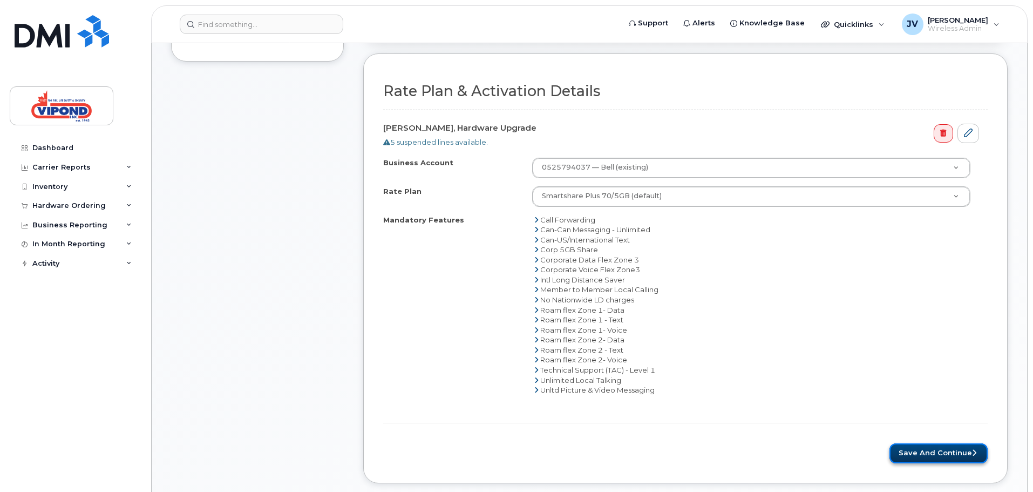
click at [933, 450] on button "Save and Continue" at bounding box center [939, 453] width 98 height 20
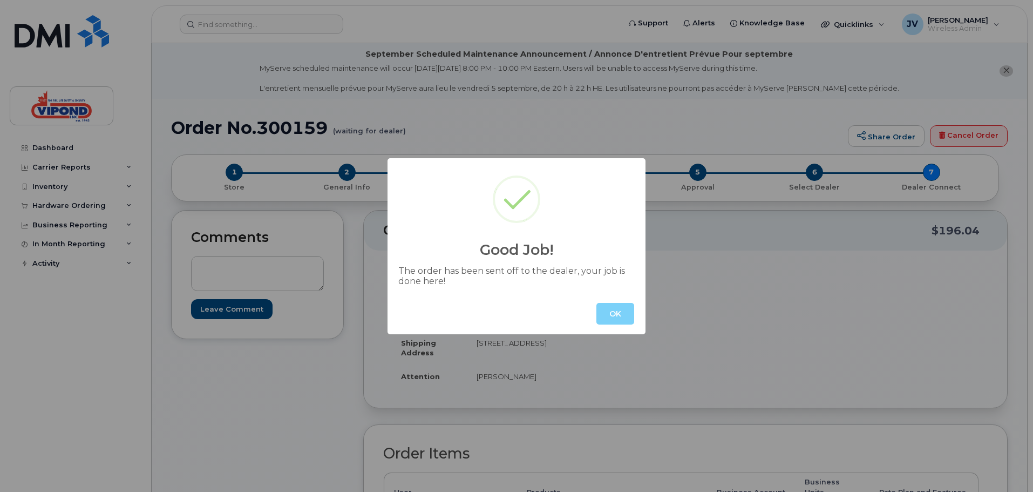
drag, startPoint x: 619, startPoint y: 318, endPoint x: 608, endPoint y: 317, distance: 10.8
click at [619, 317] on button "OK" at bounding box center [616, 314] width 38 height 22
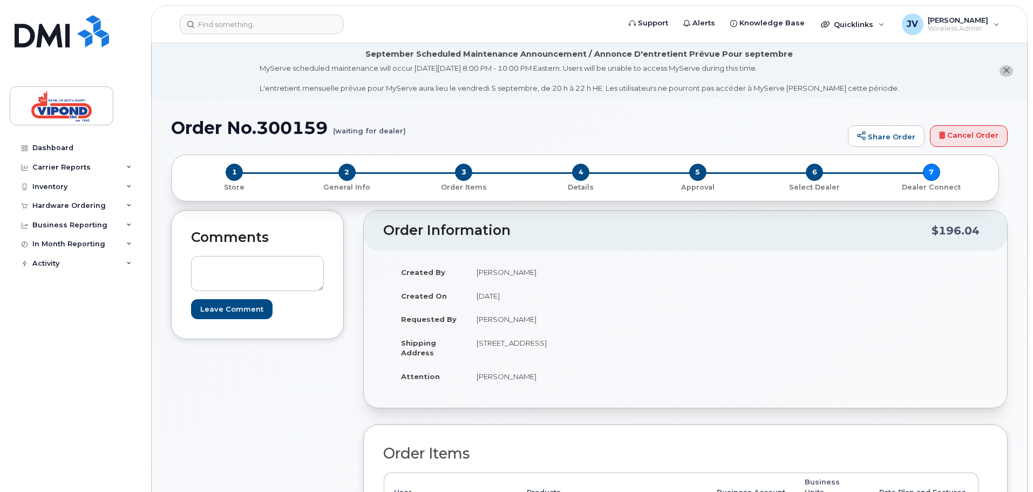
click at [246, 129] on h1 "Order No.300159 (waiting for dealer)" at bounding box center [507, 127] width 672 height 19
click at [402, 124] on small "(waiting for dealer)" at bounding box center [369, 126] width 73 height 17
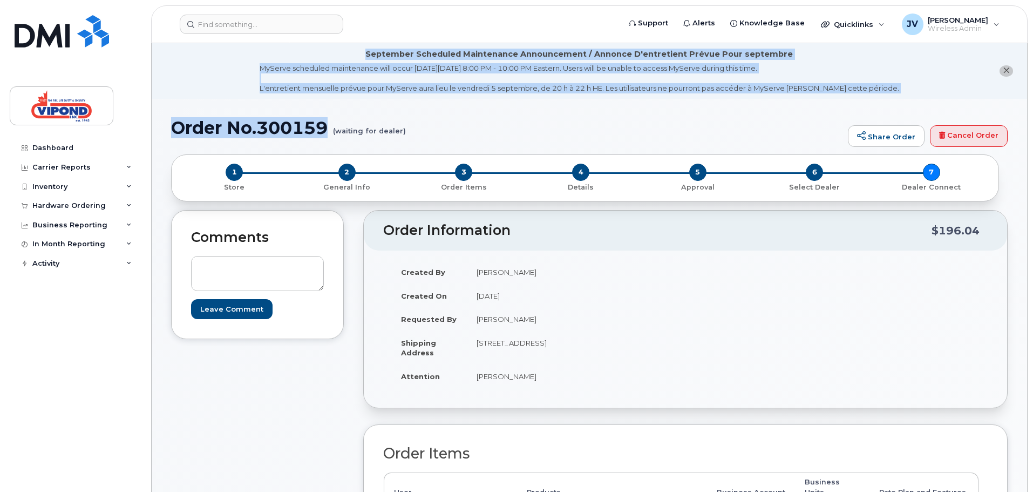
drag, startPoint x: 370, startPoint y: 53, endPoint x: 777, endPoint y: 106, distance: 410.5
drag, startPoint x: 692, startPoint y: 118, endPoint x: 521, endPoint y: 130, distance: 171.0
click at [691, 118] on h1 "Order No.300159 (waiting for dealer)" at bounding box center [507, 127] width 672 height 19
click at [428, 119] on h1 "Order No.300159 (waiting for dealer)" at bounding box center [507, 127] width 672 height 19
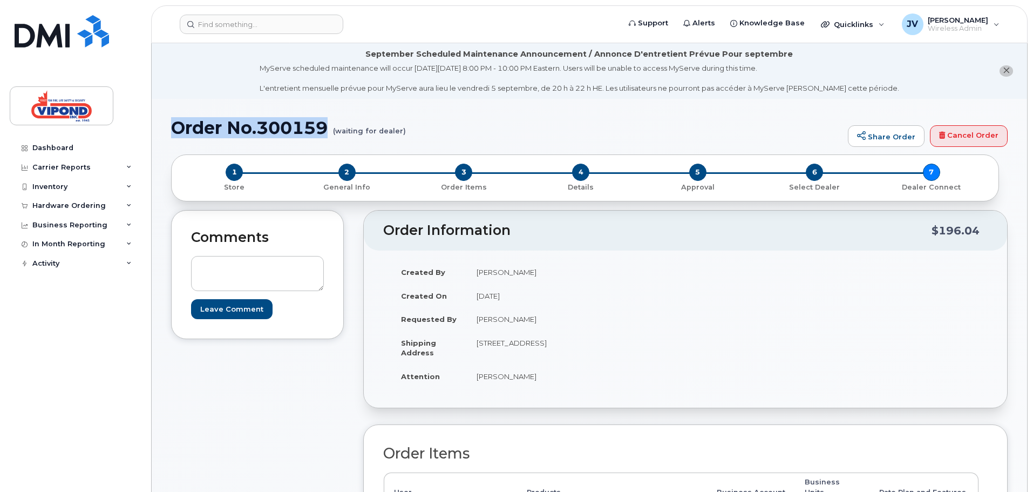
drag, startPoint x: 328, startPoint y: 125, endPoint x: 154, endPoint y: 133, distance: 173.5
click at [450, 124] on h1 "Order No.300159 (waiting for dealer)" at bounding box center [507, 127] width 672 height 19
drag, startPoint x: 329, startPoint y: 125, endPoint x: 260, endPoint y: 130, distance: 69.3
click at [260, 130] on h1 "Order No.300159 (waiting for dealer)" at bounding box center [507, 127] width 672 height 19
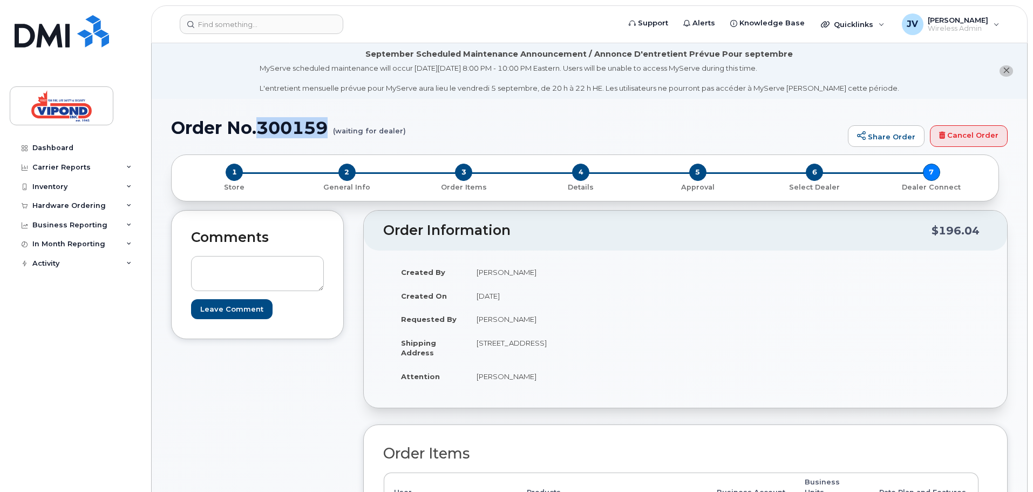
copy h1 "300159"
click at [79, 201] on div "Hardware Ordering" at bounding box center [75, 205] width 131 height 19
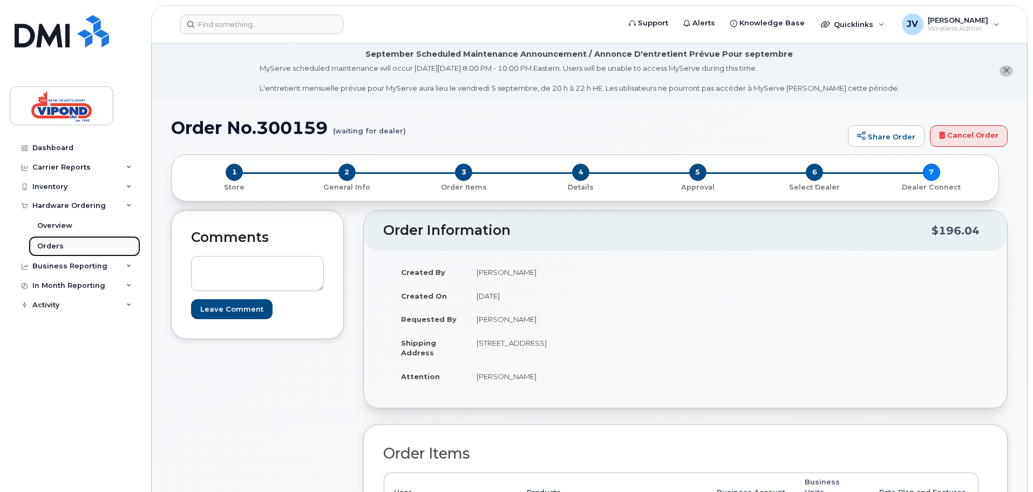
click at [50, 252] on link "Orders" at bounding box center [85, 246] width 112 height 21
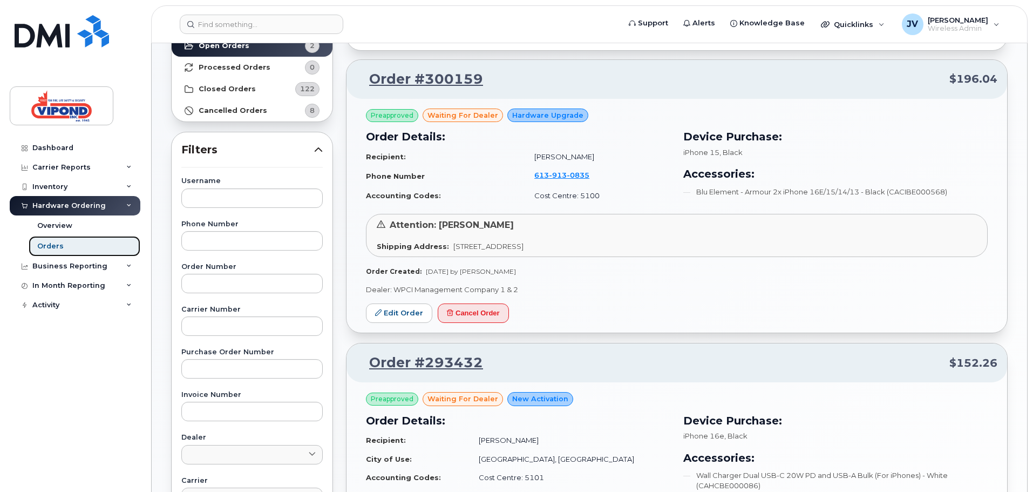
scroll to position [162, 0]
